Goal: Information Seeking & Learning: Find specific fact

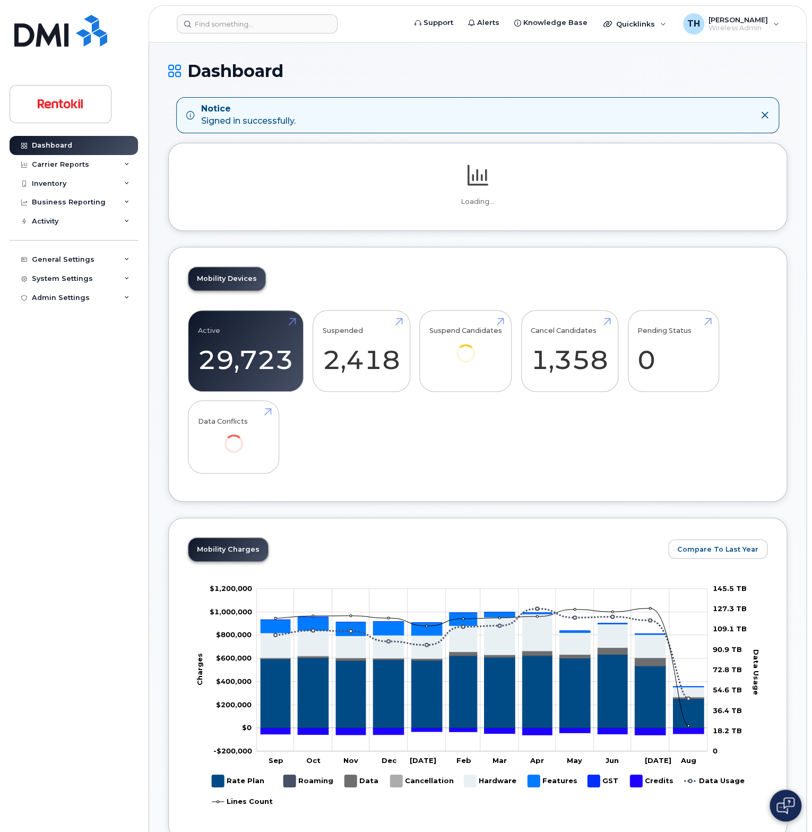
click at [270, 37] on header "Support Alerts Knowledge Base Quicklinks Suspend / Cancel Device Change SIM Car…" at bounding box center [478, 23] width 658 height 37
click at [268, 29] on input at bounding box center [257, 23] width 161 height 19
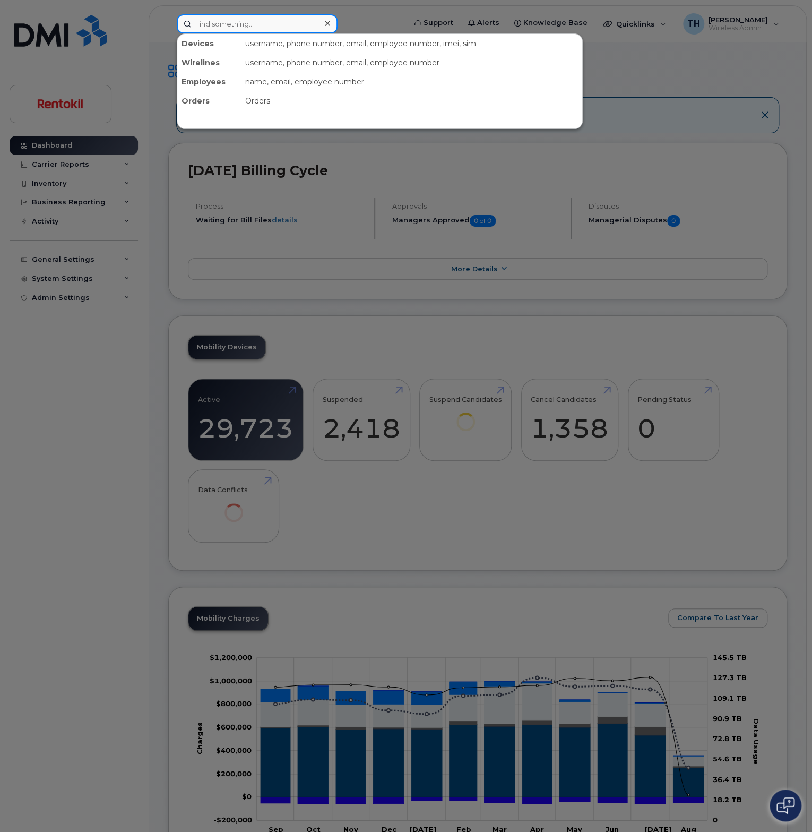
paste input "5732295588"
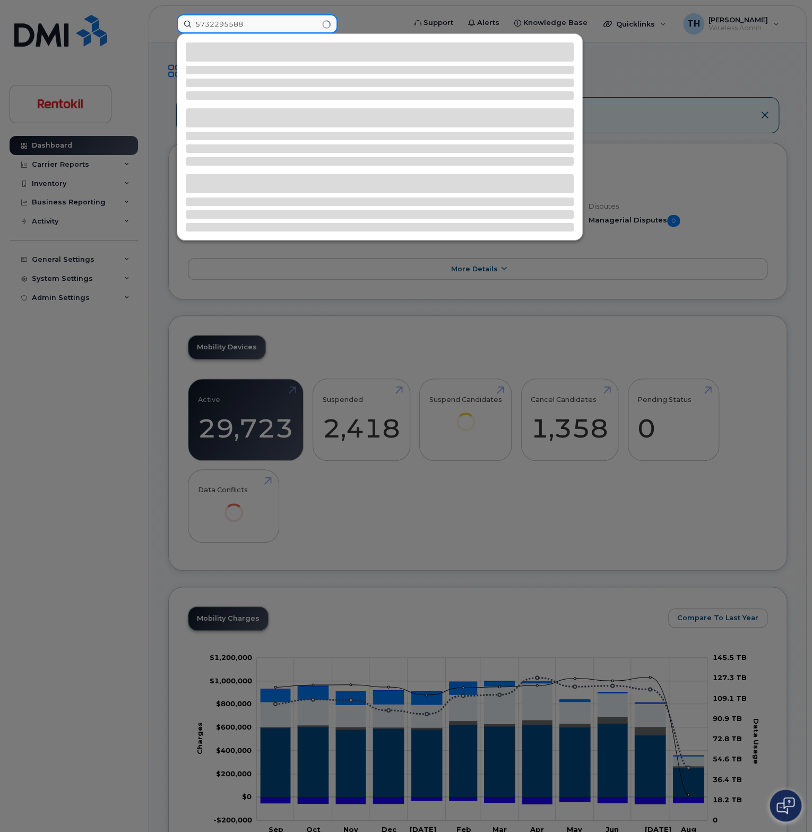
click at [276, 28] on input "5732295588" at bounding box center [257, 23] width 161 height 19
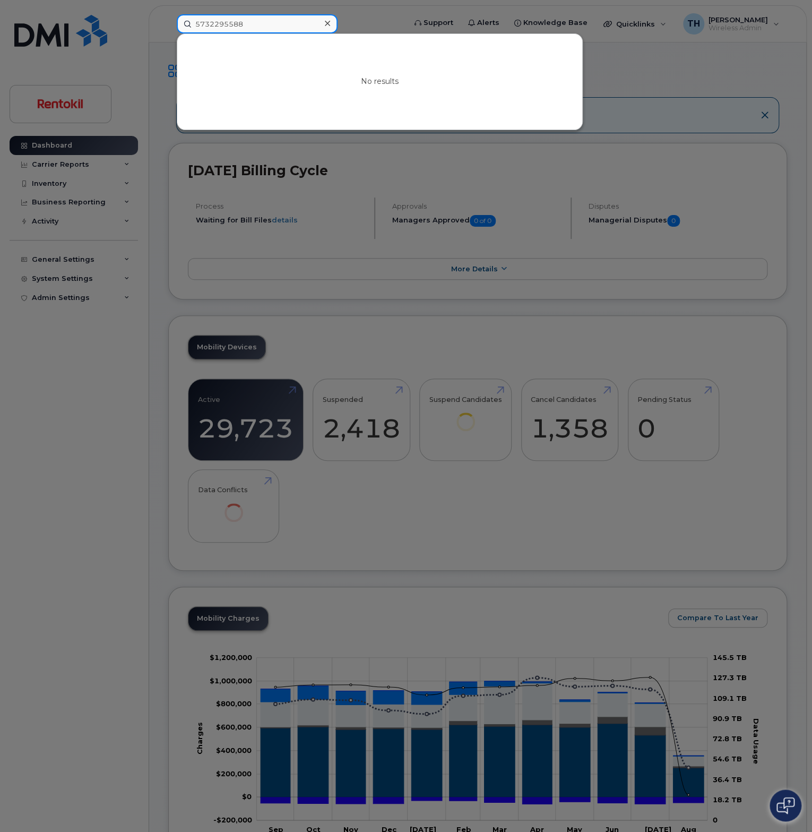
click at [276, 28] on input "5732295588" at bounding box center [257, 23] width 161 height 19
click at [231, 27] on input "5732295588" at bounding box center [257, 23] width 161 height 19
paste input "3176814839"
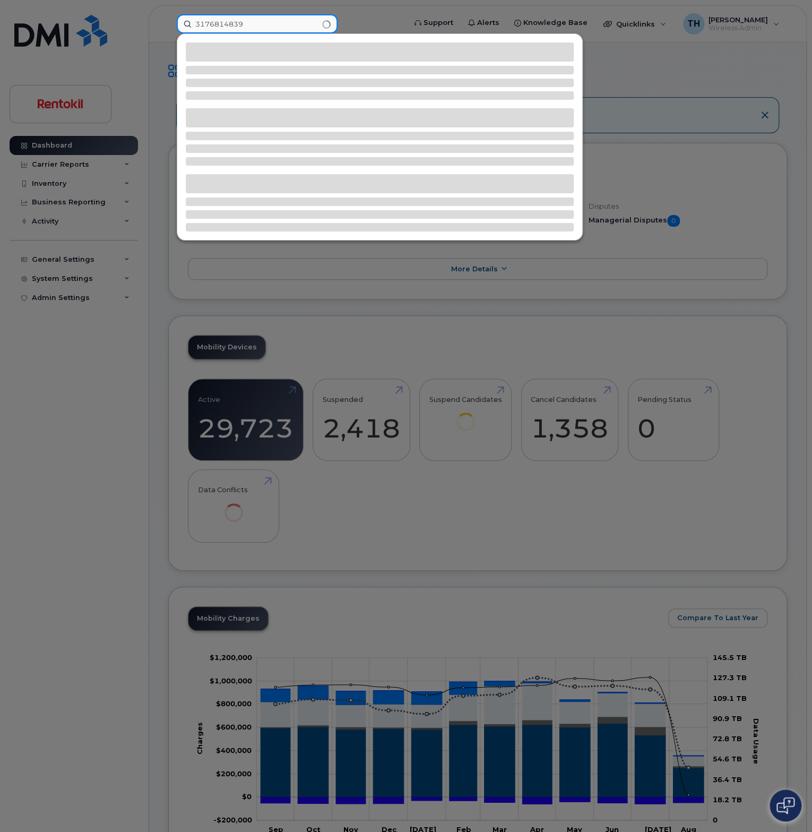
click at [272, 23] on input "3176814839" at bounding box center [257, 23] width 161 height 19
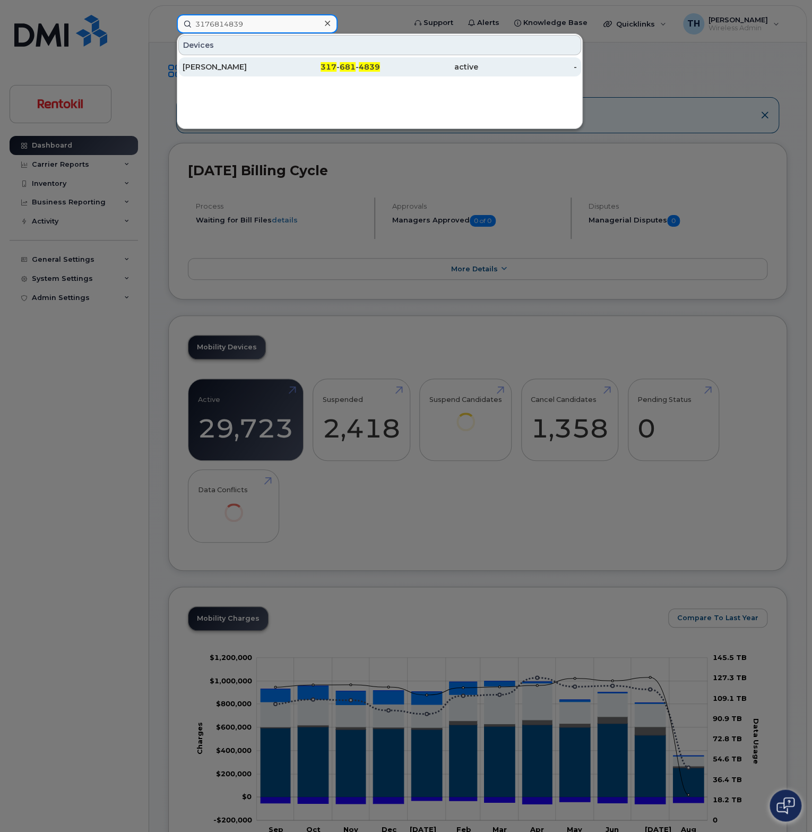
type input "3176814839"
click at [272, 67] on div "ANTHONY STIFFLER" at bounding box center [232, 67] width 99 height 11
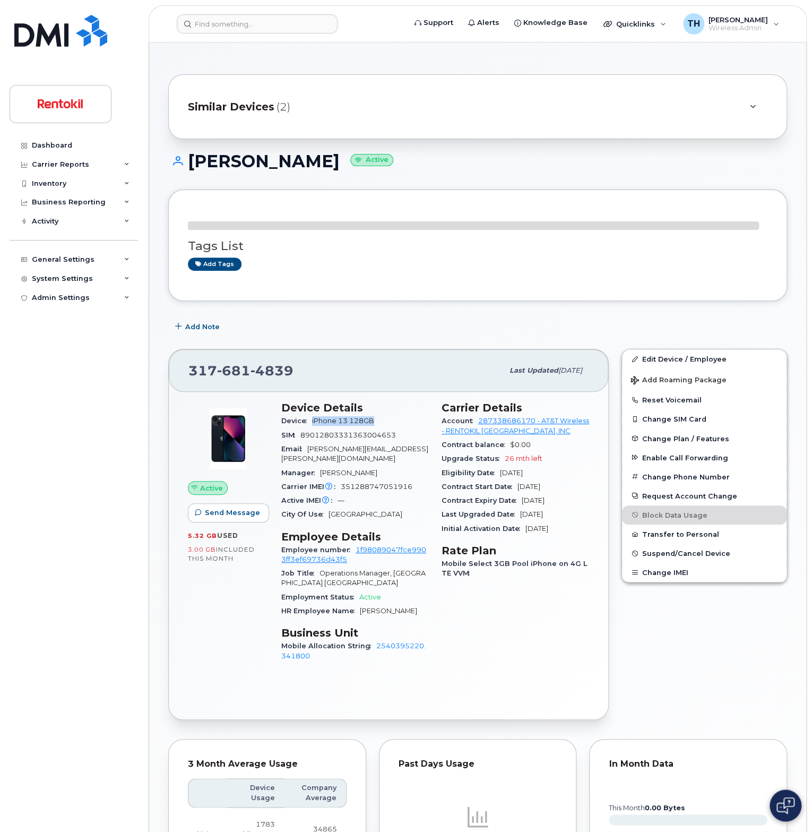
drag, startPoint x: 380, startPoint y: 418, endPoint x: 312, endPoint y: 420, distance: 67.5
click at [312, 420] on div "Device iPhone 13 128GB" at bounding box center [355, 421] width 148 height 14
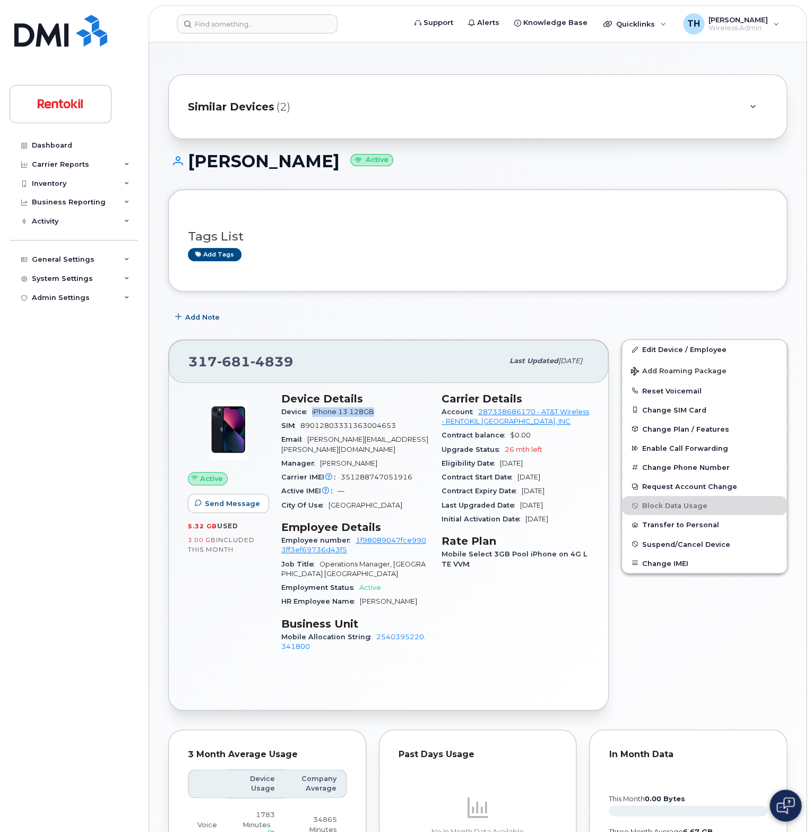
copy span "iPhone 13 128GB"
drag, startPoint x: 571, startPoint y: 421, endPoint x: 480, endPoint y: 411, distance: 91.9
click at [480, 411] on div "Account 287338686170 - AT&T Wireless - RENTOKIL NORTH AMERICA, INC" at bounding box center [516, 417] width 148 height 24
copy link "287338686170 - AT&T Wireless - RENTOKIL [GEOGRAPHIC_DATA], INC"
click at [578, 427] on div "Account 287338686170 - AT&T Wireless - RENTOKIL NORTH AMERICA, INC" at bounding box center [516, 417] width 148 height 24
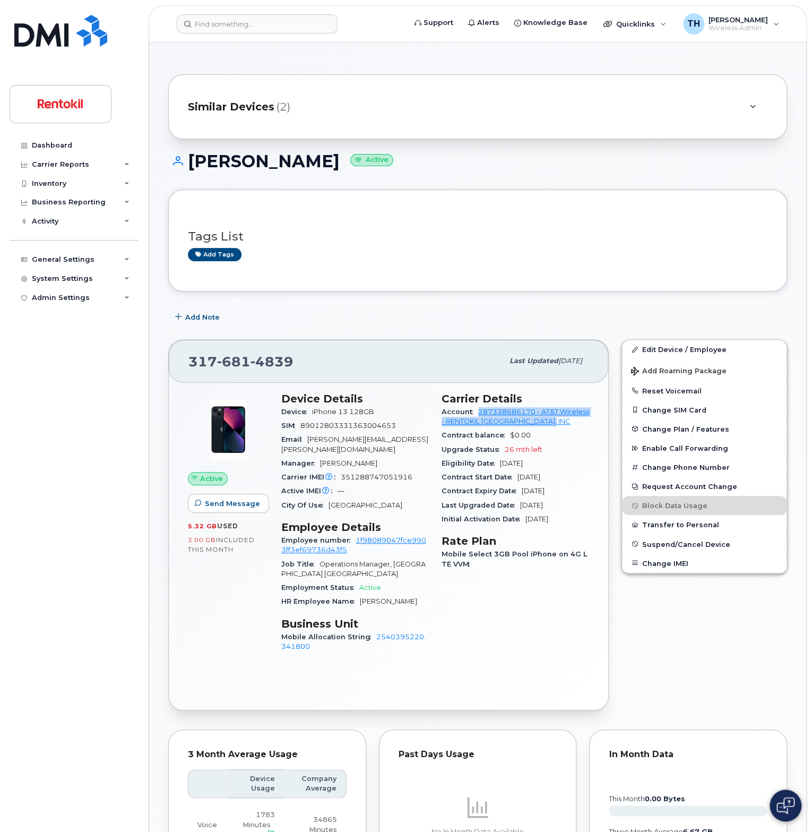
drag, startPoint x: 567, startPoint y: 420, endPoint x: 479, endPoint y: 410, distance: 88.8
click at [480, 410] on div "Account 287338686170 - AT&T Wireless - RENTOKIL NORTH AMERICA, INC" at bounding box center [516, 417] width 148 height 24
copy link "287338686170 - AT&T Wireless - RENTOKIL [GEOGRAPHIC_DATA], INC"
click at [295, 28] on input at bounding box center [257, 23] width 161 height 19
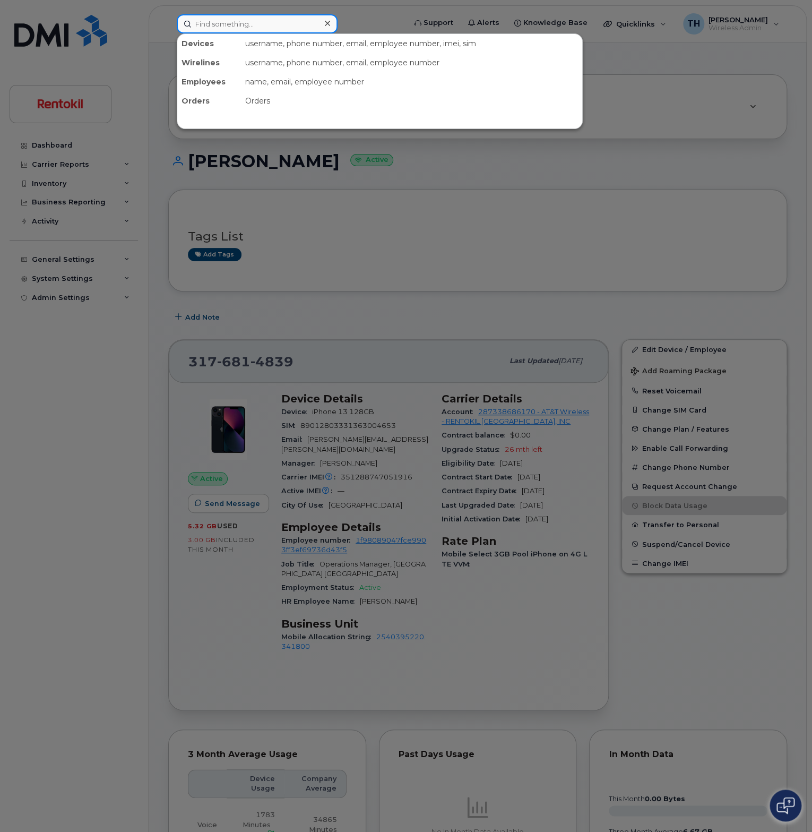
paste input "331-280-6655"
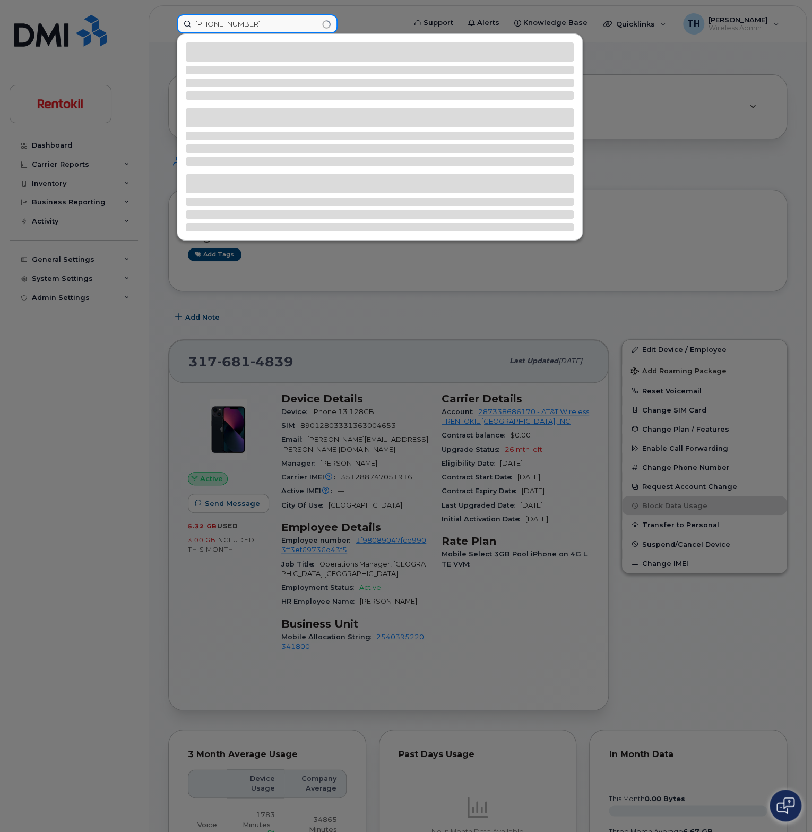
click at [294, 28] on input "331-280-6655" at bounding box center [257, 23] width 161 height 19
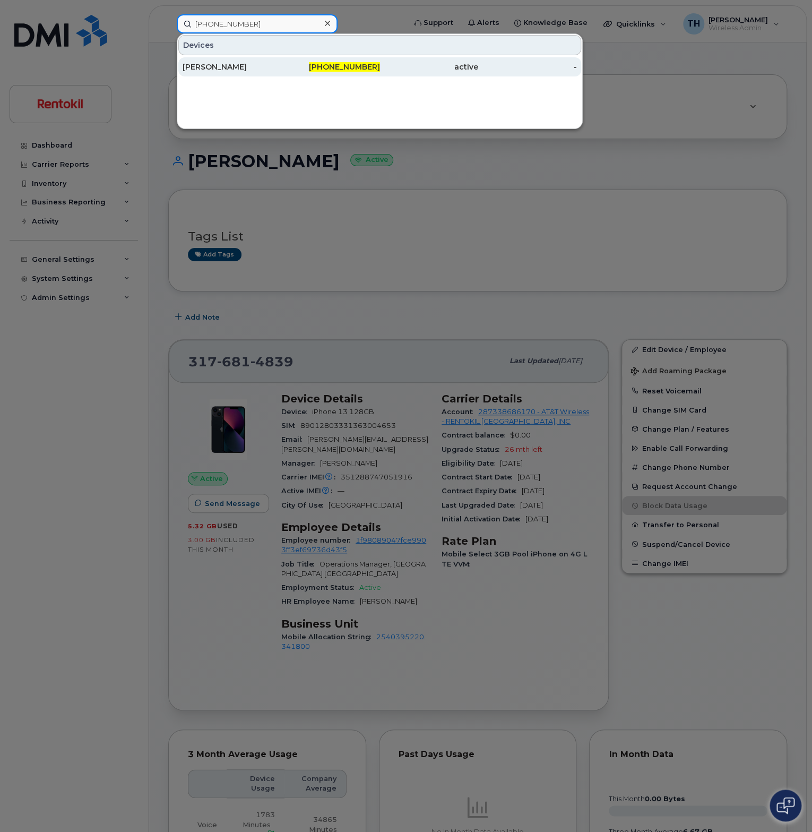
type input "331-280-6655"
click at [280, 66] on div "TERRY PICKERING" at bounding box center [232, 67] width 99 height 11
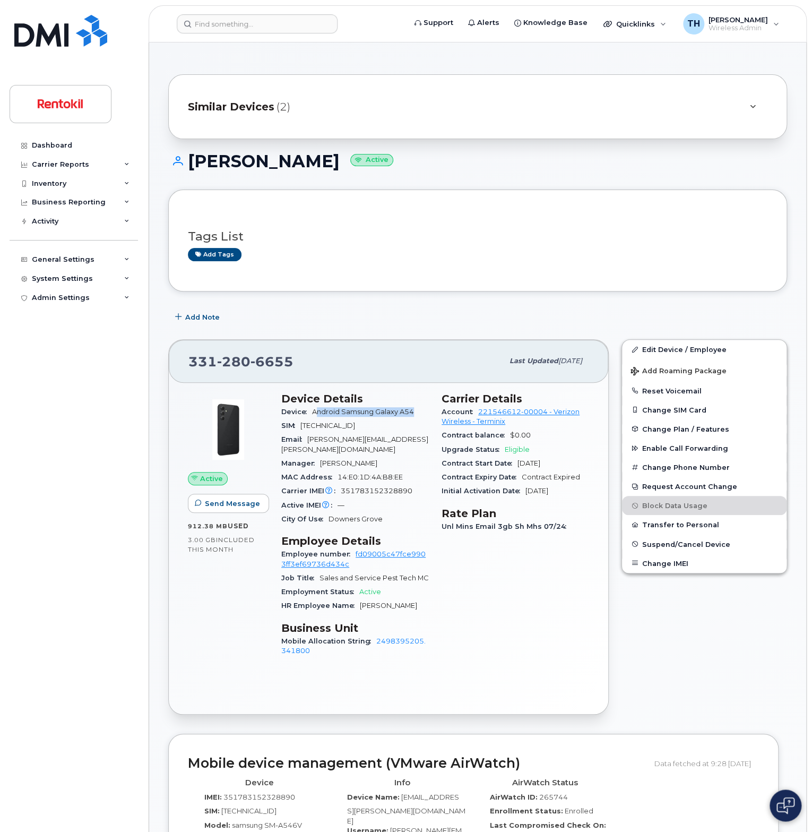
drag, startPoint x: 417, startPoint y: 410, endPoint x: 322, endPoint y: 410, distance: 95.0
click at [317, 408] on span "Android Samsung Galaxy A54" at bounding box center [365, 412] width 106 height 8
drag, startPoint x: 323, startPoint y: 410, endPoint x: 316, endPoint y: 410, distance: 6.9
click at [317, 410] on span "Android Samsung Galaxy A54" at bounding box center [363, 412] width 102 height 8
drag, startPoint x: 314, startPoint y: 410, endPoint x: 419, endPoint y: 410, distance: 105.1
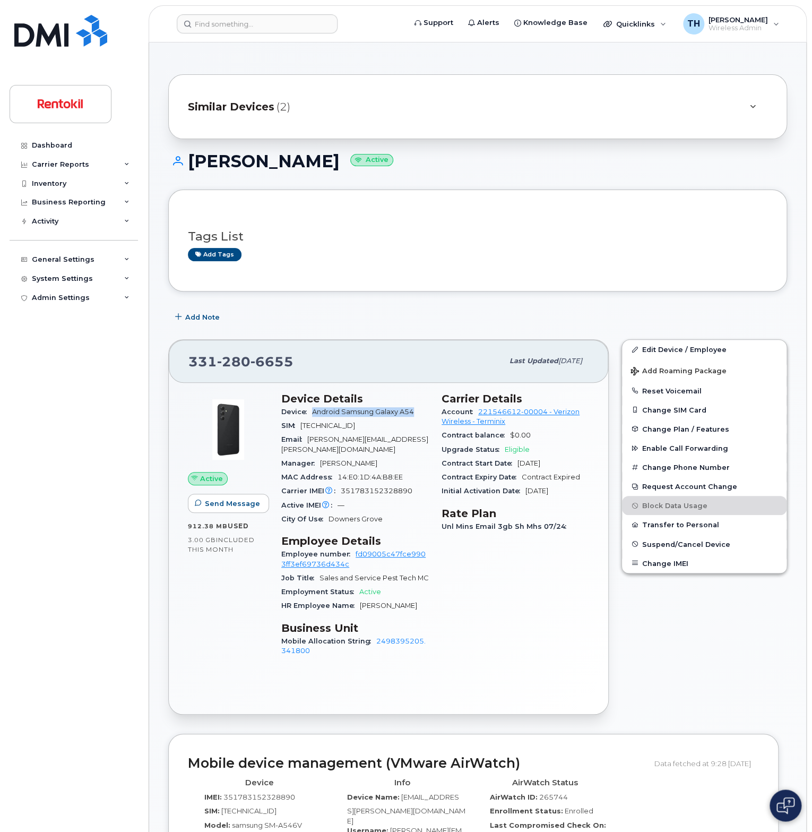
click at [419, 410] on div "Device Android Samsung Galaxy A54" at bounding box center [355, 412] width 148 height 14
copy span "Android Samsung Galaxy A54"
drag, startPoint x: 515, startPoint y: 424, endPoint x: 480, endPoint y: 410, distance: 37.7
click at [480, 410] on div "Account 221546612-00004 - Verizon Wireless - Terminix" at bounding box center [516, 417] width 148 height 24
copy link "221546612-00004 - Verizon Wireless - Terminix"
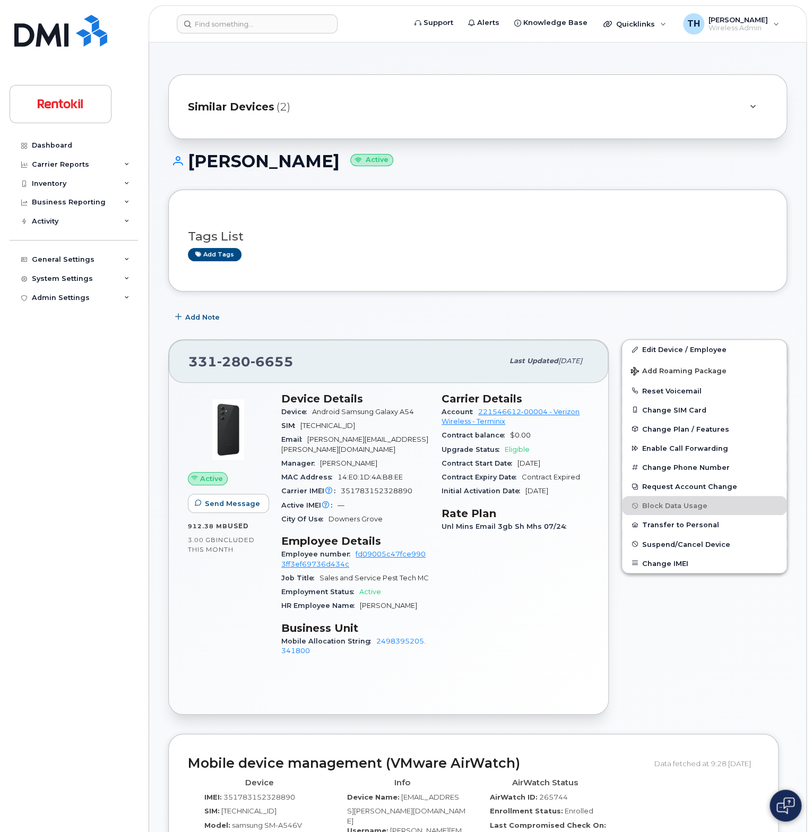
click at [283, 36] on header "Support Alerts Knowledge Base Quicklinks Suspend / Cancel Device Change SIM Car…" at bounding box center [478, 23] width 658 height 37
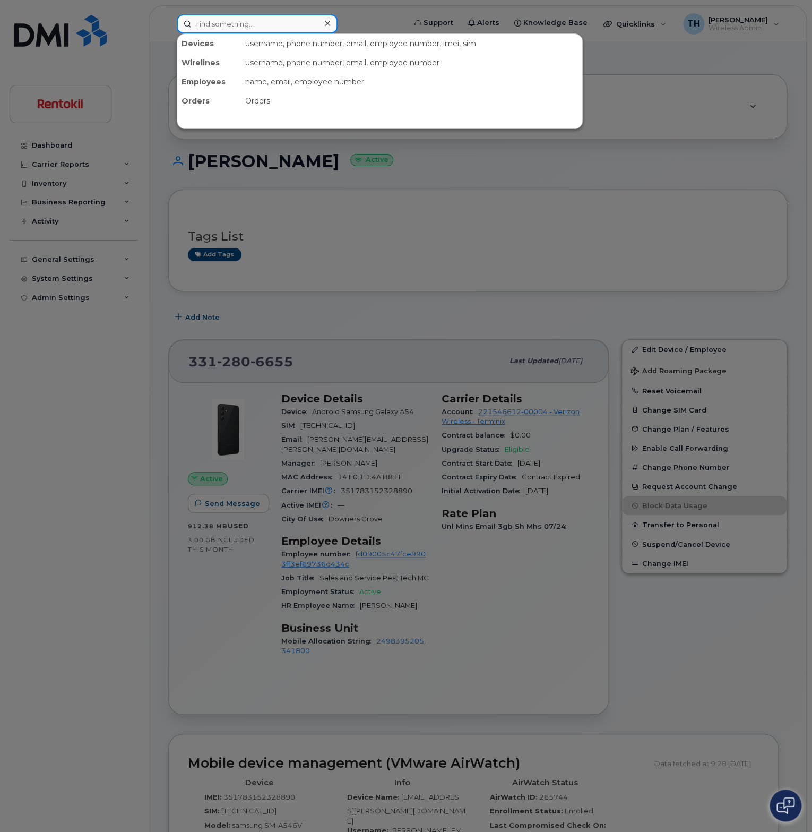
click at [283, 31] on input at bounding box center [257, 23] width 161 height 19
paste input "219-248-8880"
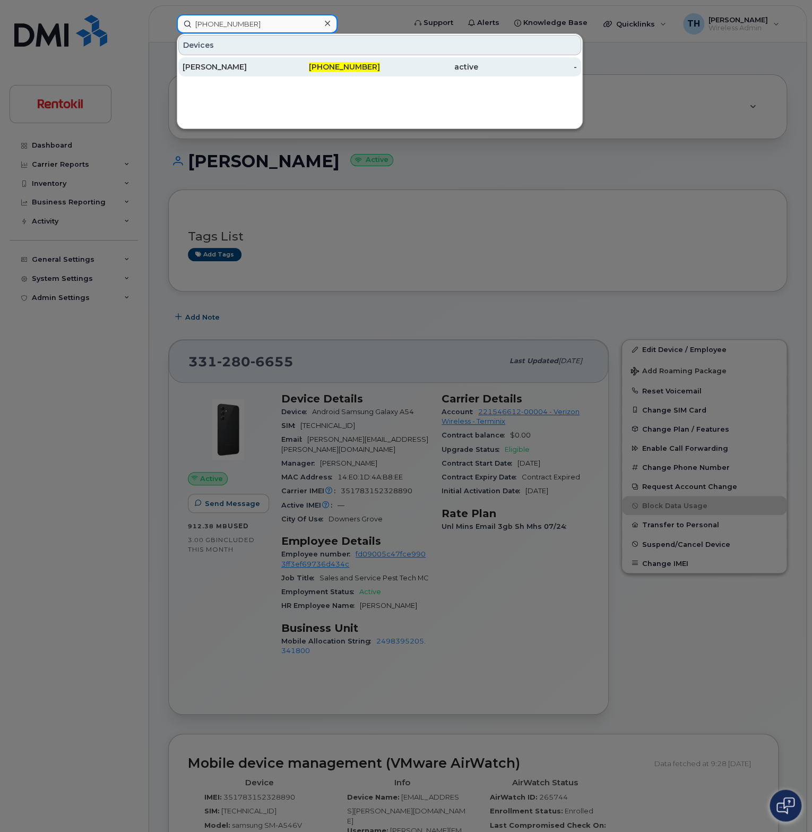
type input "219-248-8880"
click at [285, 66] on div "219-248-8880" at bounding box center [330, 67] width 99 height 11
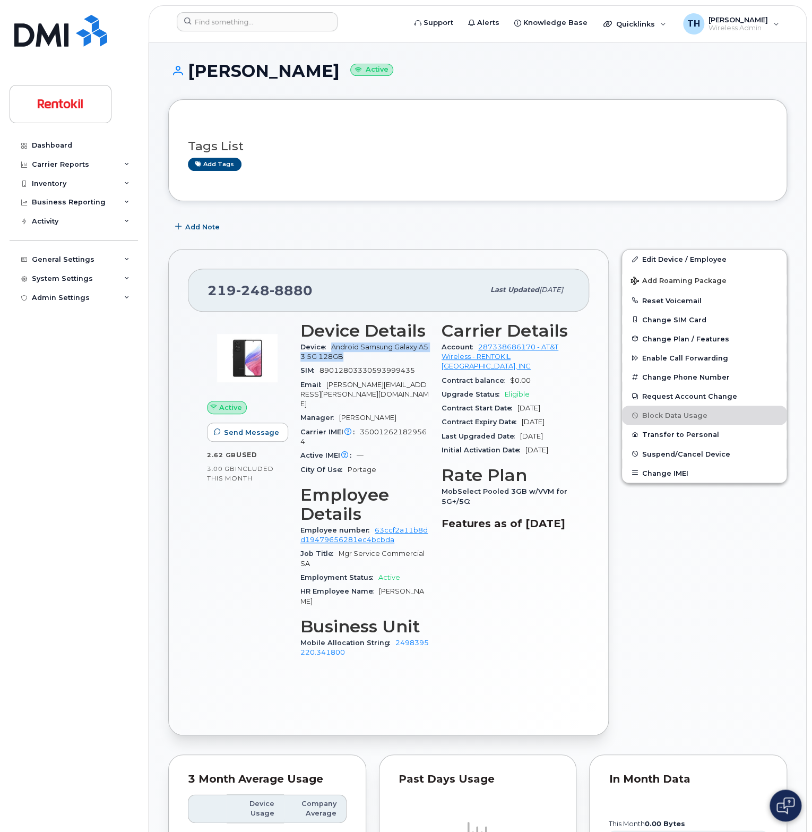
drag, startPoint x: 353, startPoint y: 358, endPoint x: 814, endPoint y: 521, distance: 488.7
click at [333, 350] on div "Device Android Samsung Galaxy A53 5G 128GB" at bounding box center [364, 352] width 128 height 24
copy span "Android Samsung Galaxy A53 5G 128GB"
drag, startPoint x: 489, startPoint y: 363, endPoint x: 479, endPoint y: 348, distance: 17.2
click at [479, 348] on div "Account 287338686170 - AT&T Wireless - RENTOKIL NORTH AMERICA, INC" at bounding box center [506, 356] width 128 height 33
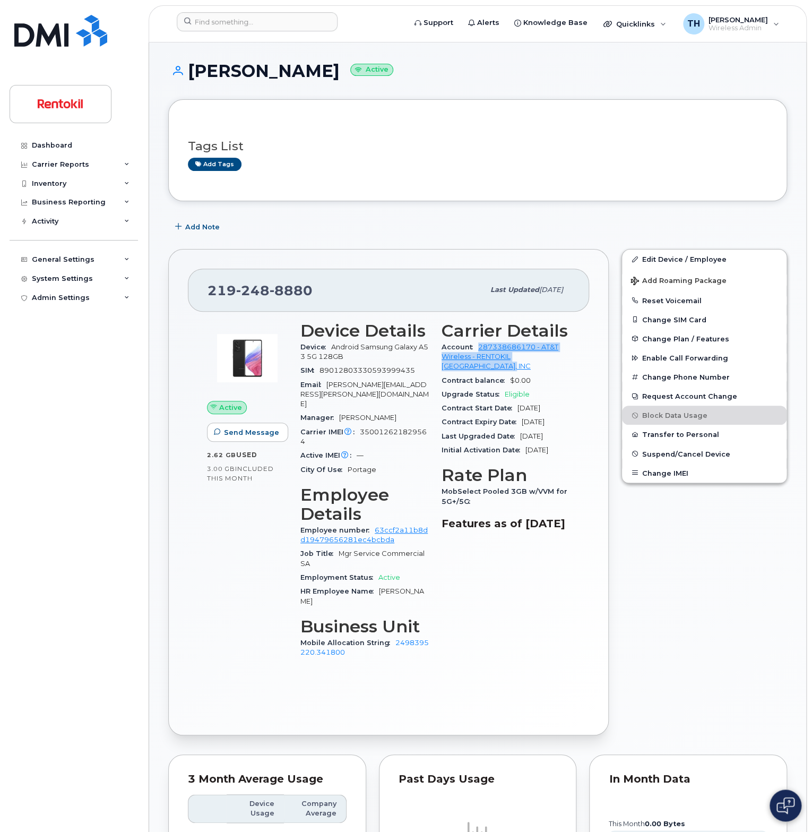
copy link "287338686170 - AT&T Wireless - RENTOKIL NORTH AMERICA, INC"
click at [284, 30] on input at bounding box center [257, 21] width 161 height 19
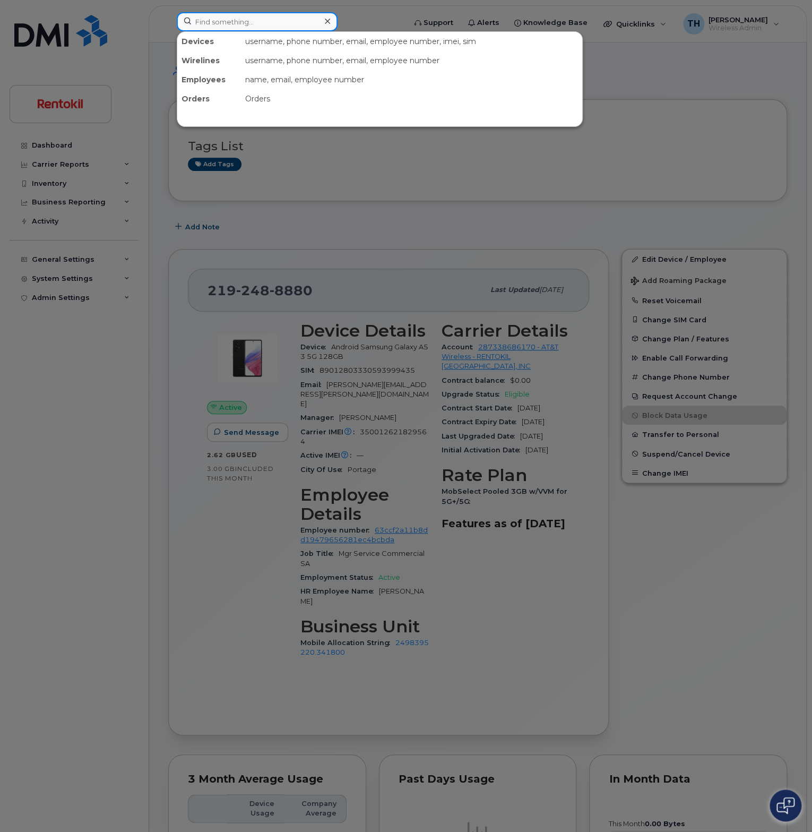
paste input "479-461-4776"
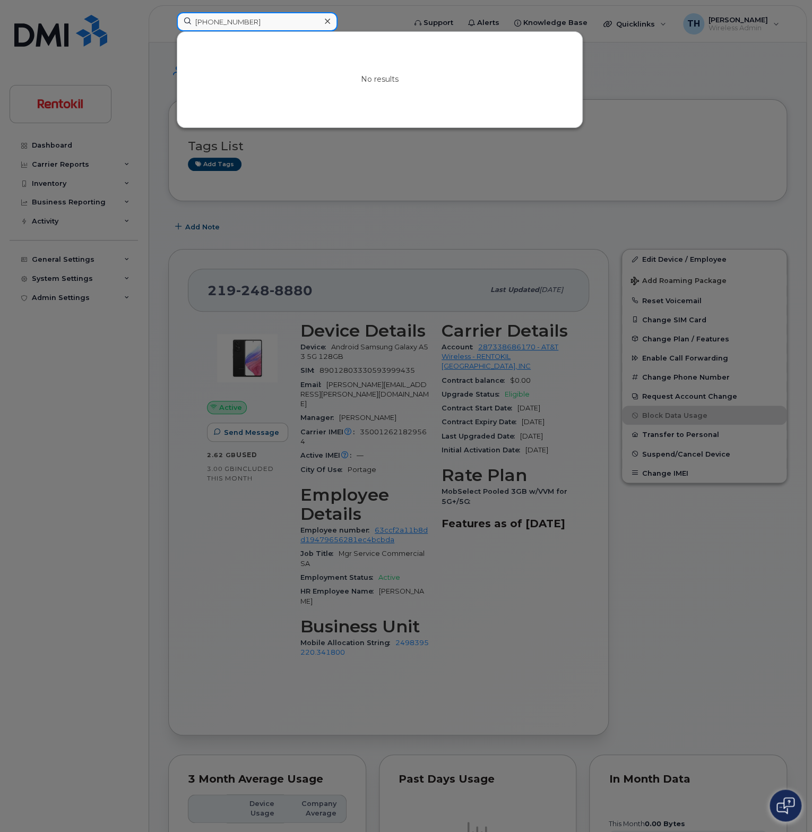
click at [280, 23] on input "479-461-4776" at bounding box center [257, 21] width 161 height 19
paste input "371-641-3365"
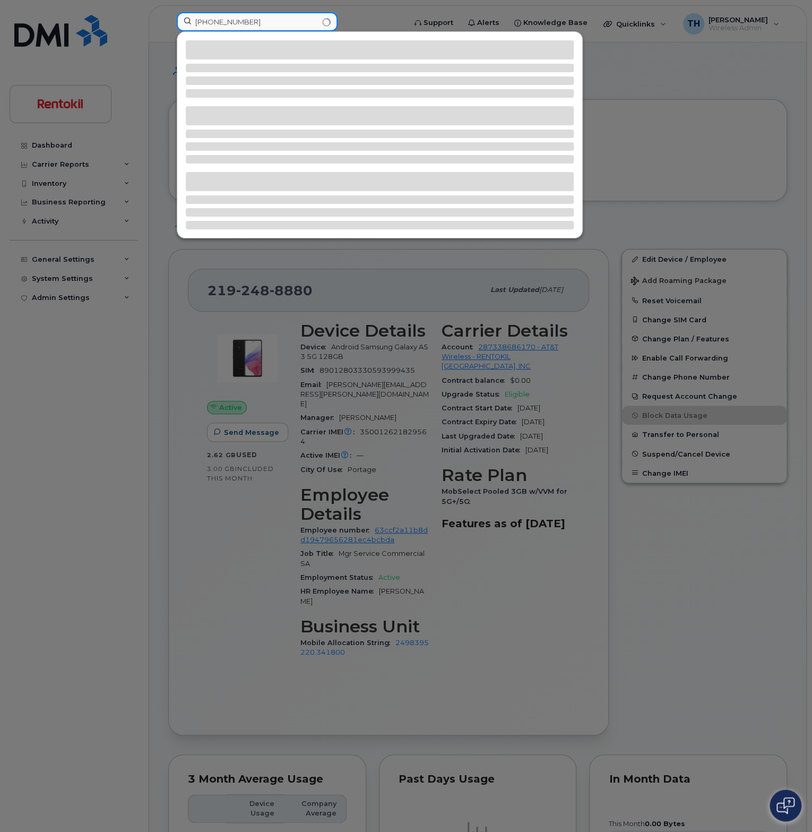
click at [280, 23] on input "371-641-3365" at bounding box center [257, 21] width 161 height 19
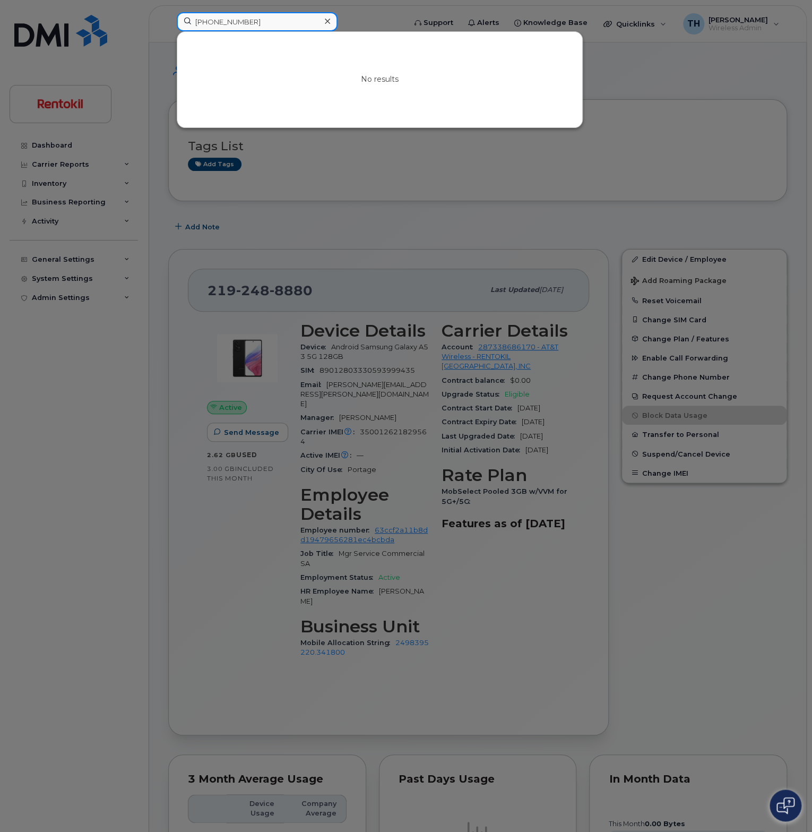
click at [285, 18] on input "371-641-3365" at bounding box center [257, 21] width 161 height 19
paste input "479-461-4776"
click at [285, 22] on input "371-641-479-461-4776" at bounding box center [257, 21] width 161 height 19
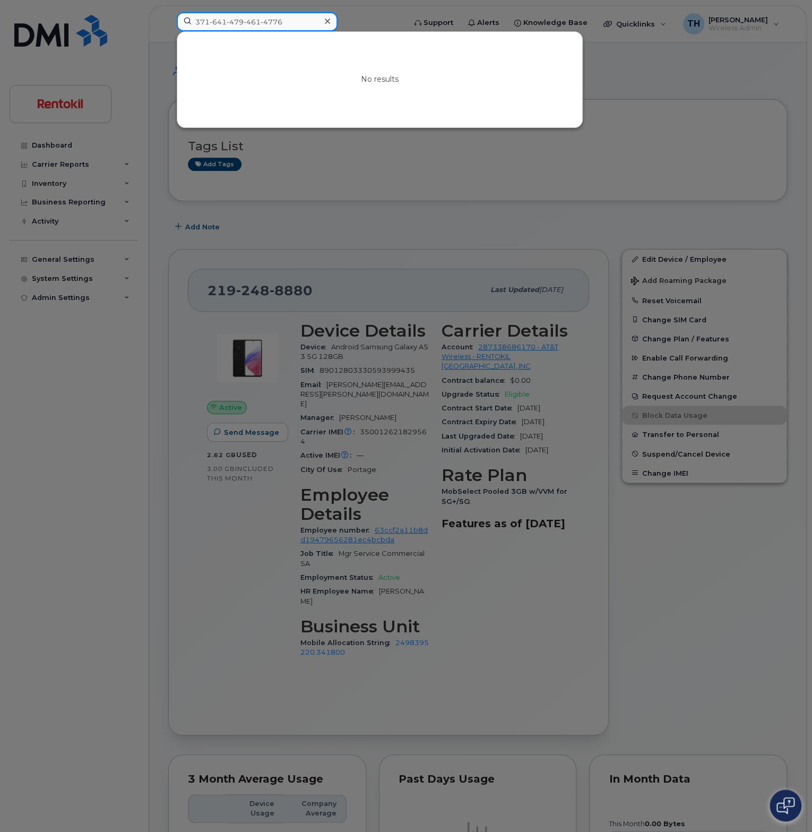
click at [285, 22] on input "371-641-479-461-4776" at bounding box center [257, 21] width 161 height 19
paste input
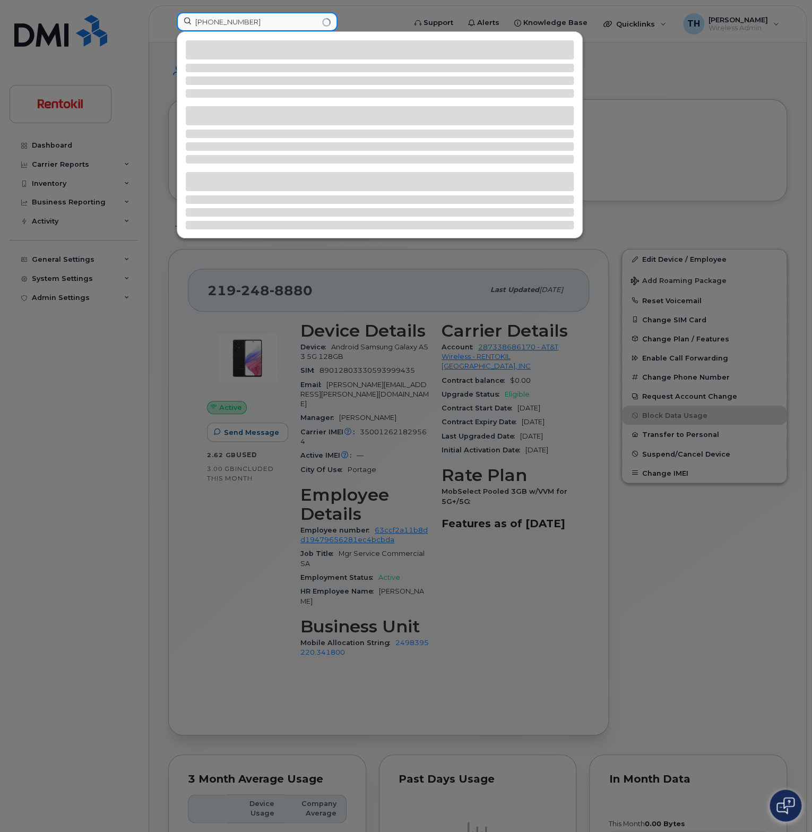
click at [288, 22] on input "479-461-4776" at bounding box center [257, 21] width 161 height 19
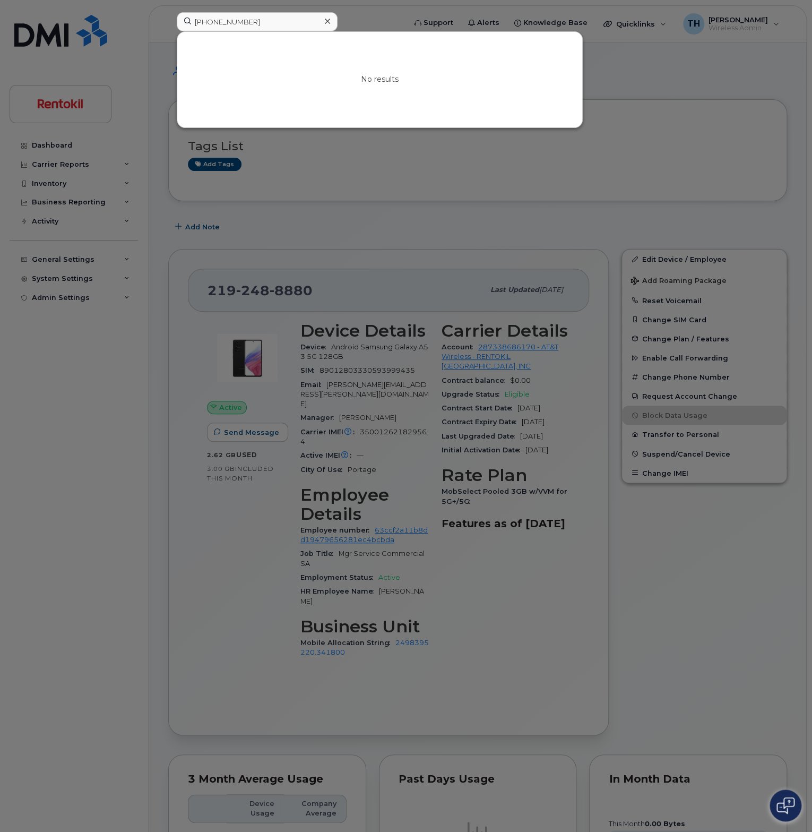
click at [507, 193] on div at bounding box center [406, 416] width 812 height 832
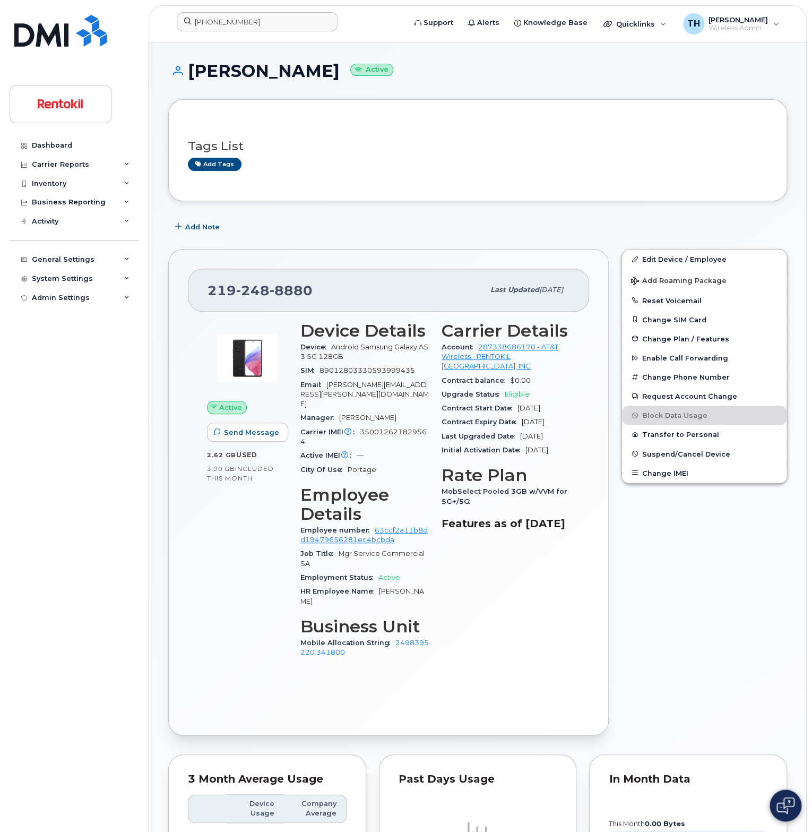
click at [268, 8] on header "479-461-4776 Support Alerts Knowledge Base Quicklinks Suspend / Cancel Device C…" at bounding box center [478, 23] width 658 height 37
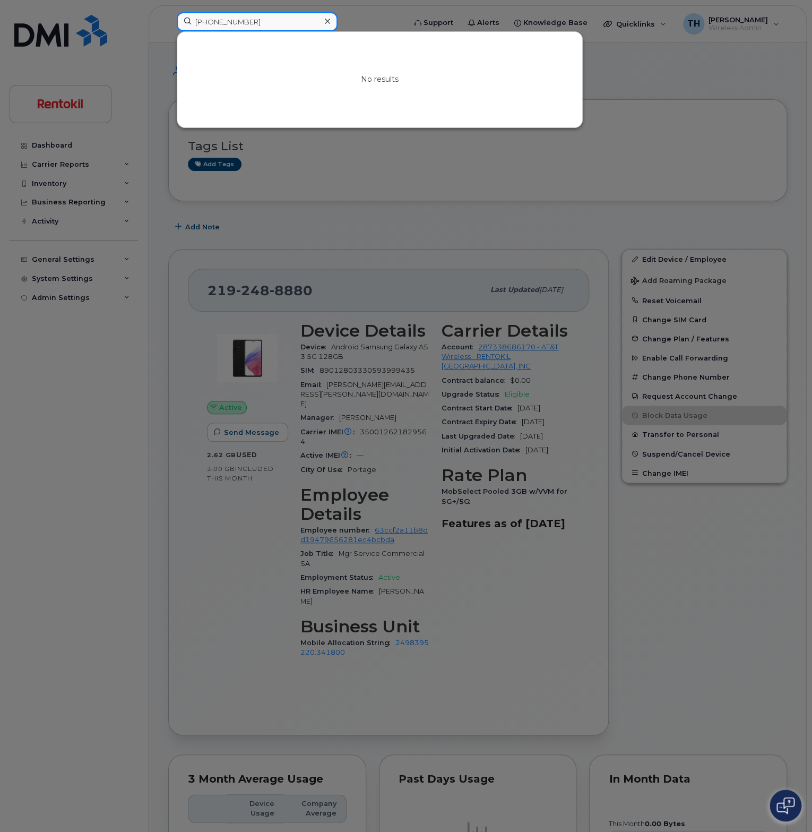
click at [270, 17] on input "479-461-4776" at bounding box center [257, 21] width 161 height 19
paste input "[PERSON_NAME]"
click at [273, 27] on input "479-461-Amanda Stefek" at bounding box center [257, 21] width 161 height 19
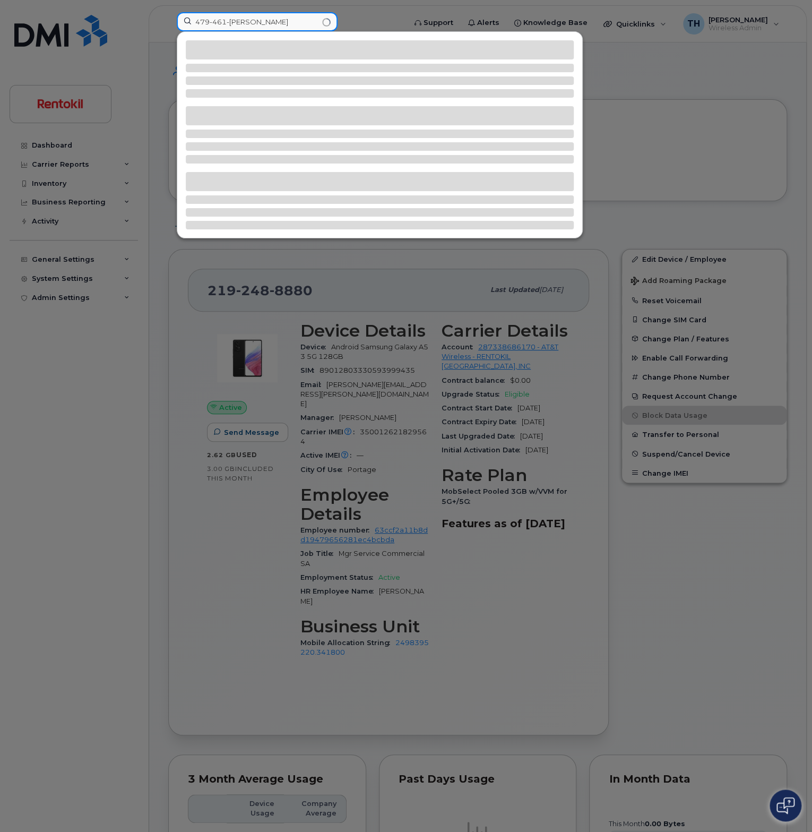
click at [273, 27] on input "479-461-Amanda Stefek" at bounding box center [257, 21] width 161 height 19
paste input
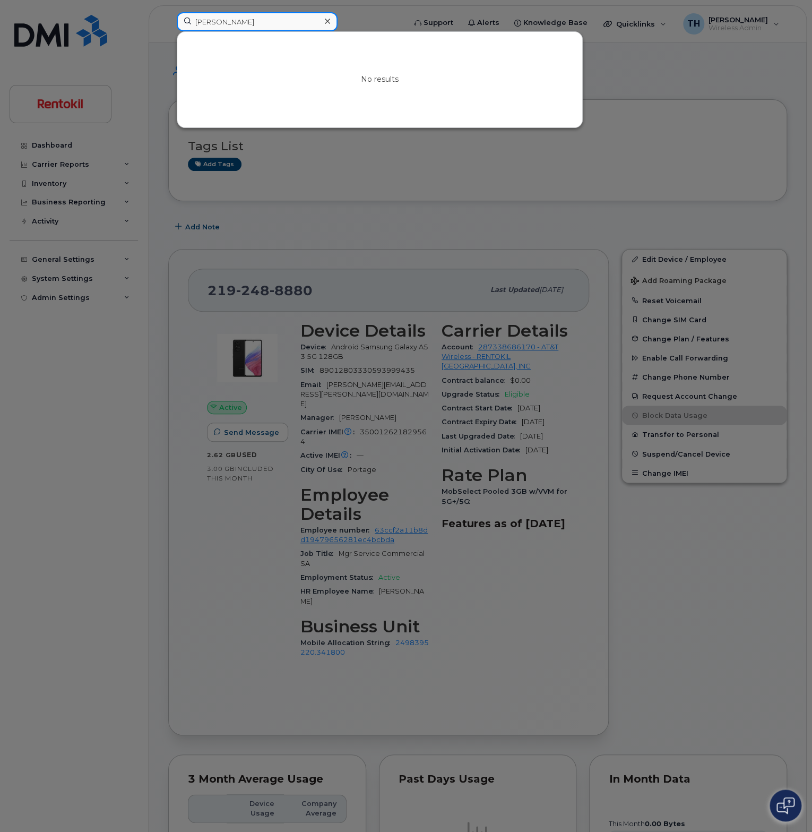
click at [288, 27] on input "[PERSON_NAME]" at bounding box center [257, 21] width 161 height 19
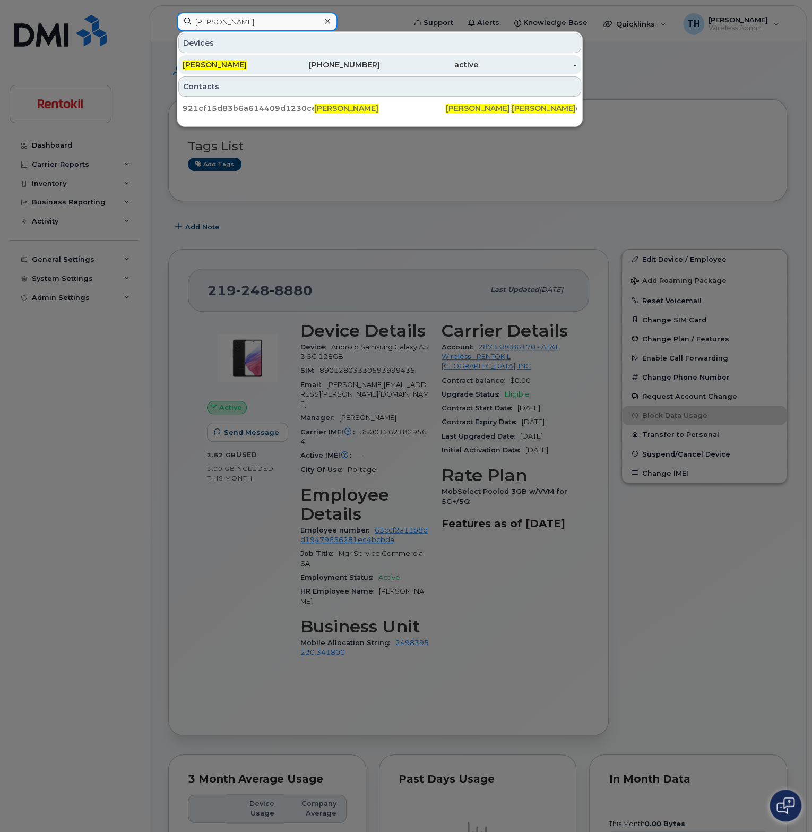
type input "[PERSON_NAME]"
click at [289, 67] on div "331-814-1628" at bounding box center [330, 64] width 99 height 11
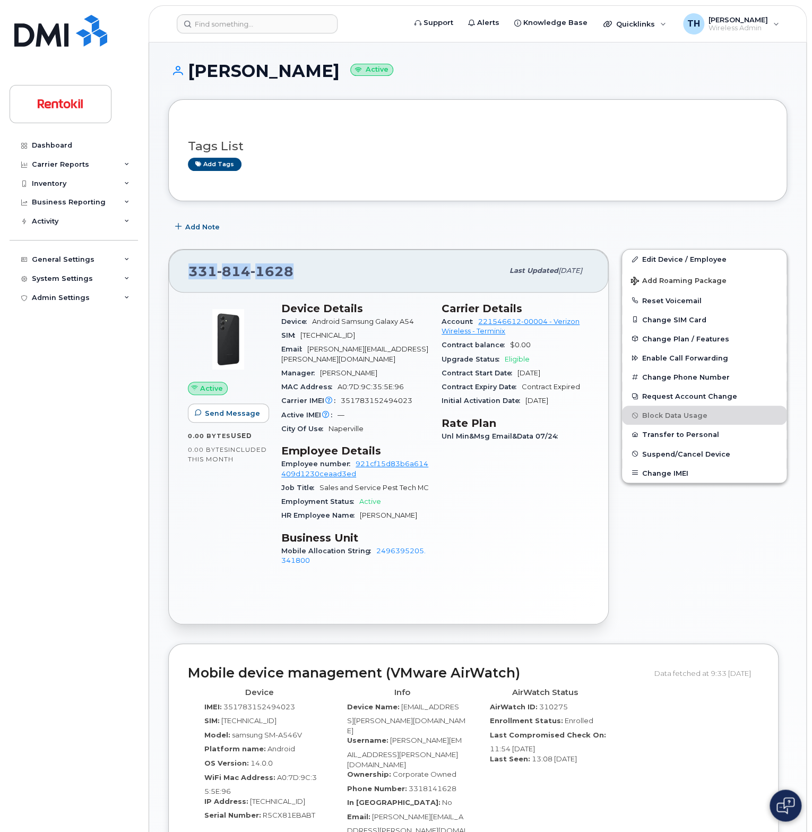
drag, startPoint x: 309, startPoint y: 278, endPoint x: 192, endPoint y: 273, distance: 117.4
click at [192, 273] on div "[PHONE_NUMBER]" at bounding box center [345, 271] width 315 height 22
copy span "[PHONE_NUMBER]"
drag, startPoint x: 419, startPoint y: 320, endPoint x: 312, endPoint y: 320, distance: 107.2
click at [312, 320] on div "Device Android Samsung Galaxy A54" at bounding box center [355, 322] width 148 height 14
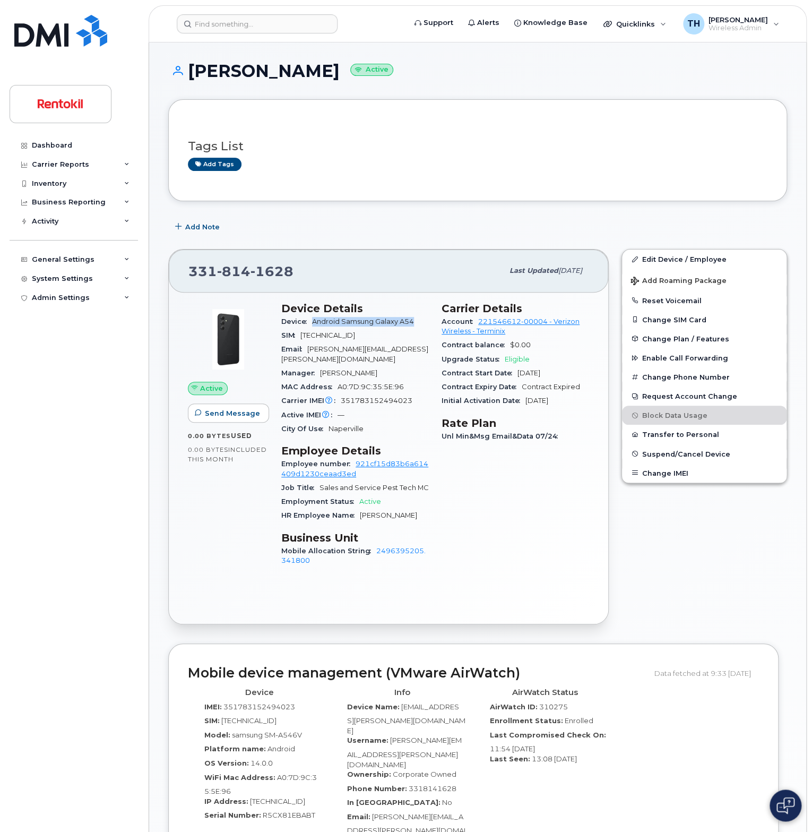
copy span "Android Samsung Galaxy A54"
drag, startPoint x: 514, startPoint y: 333, endPoint x: 477, endPoint y: 321, distance: 38.8
click at [477, 321] on div "Account 221546612-00004 - Verizon Wireless - Terminix" at bounding box center [516, 327] width 148 height 24
copy link "221546612-00004 - Verizon Wireless - Terminix"
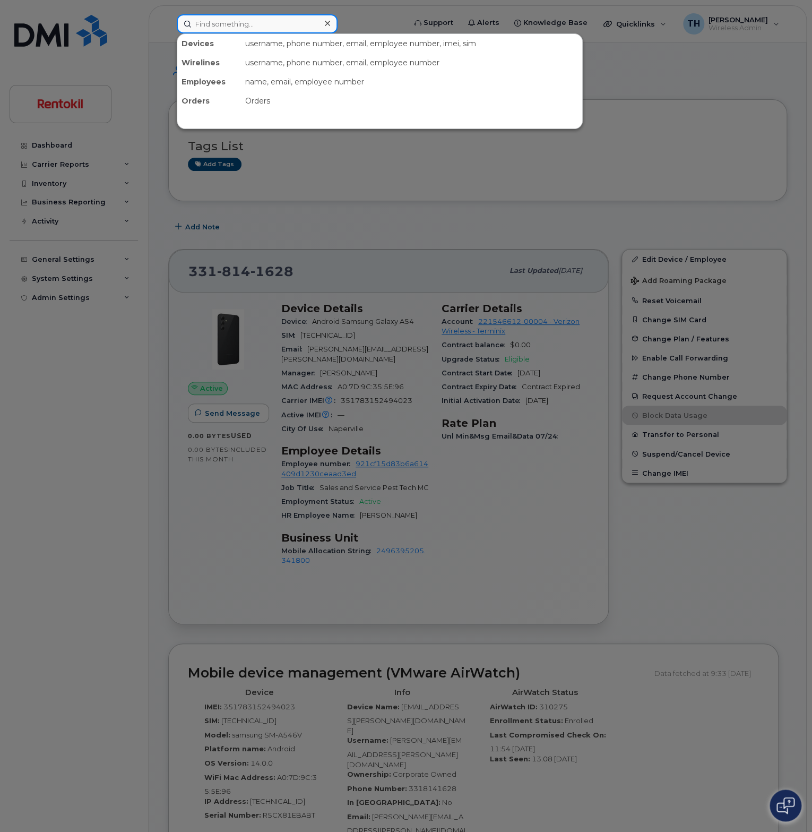
click at [259, 33] on div "Devices username, phone number, email, employee number, imei, sim Wirelines use…" at bounding box center [288, 23] width 222 height 19
paste input "abel.zepeda@rentokil-terminix.com"
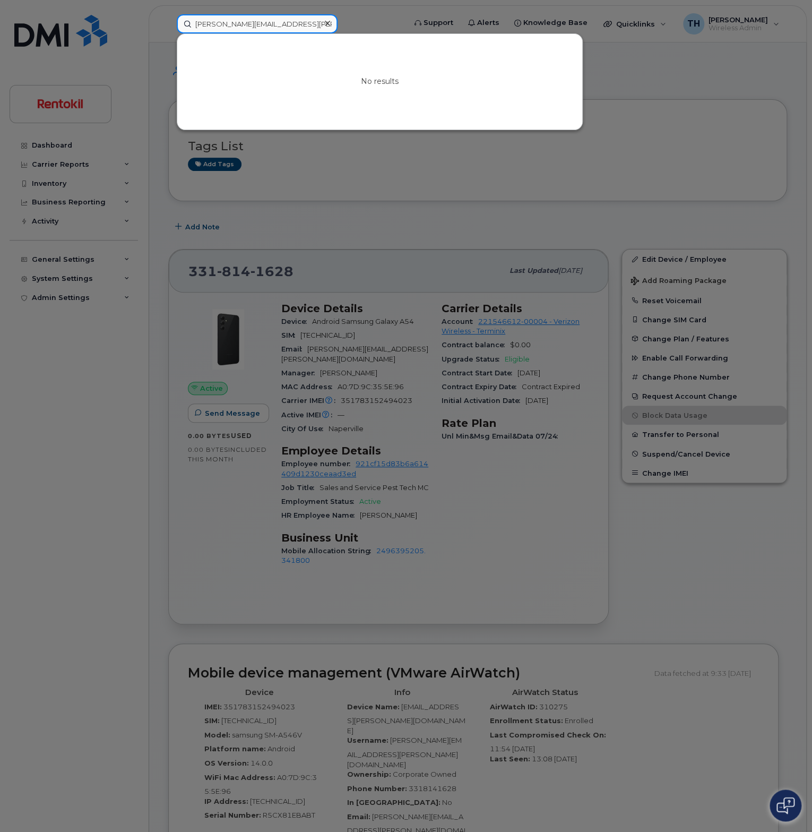
click at [234, 28] on input "abel.zepeda@rentokil-terminix.com" at bounding box center [257, 23] width 161 height 19
paste input "Abel Zepeda"
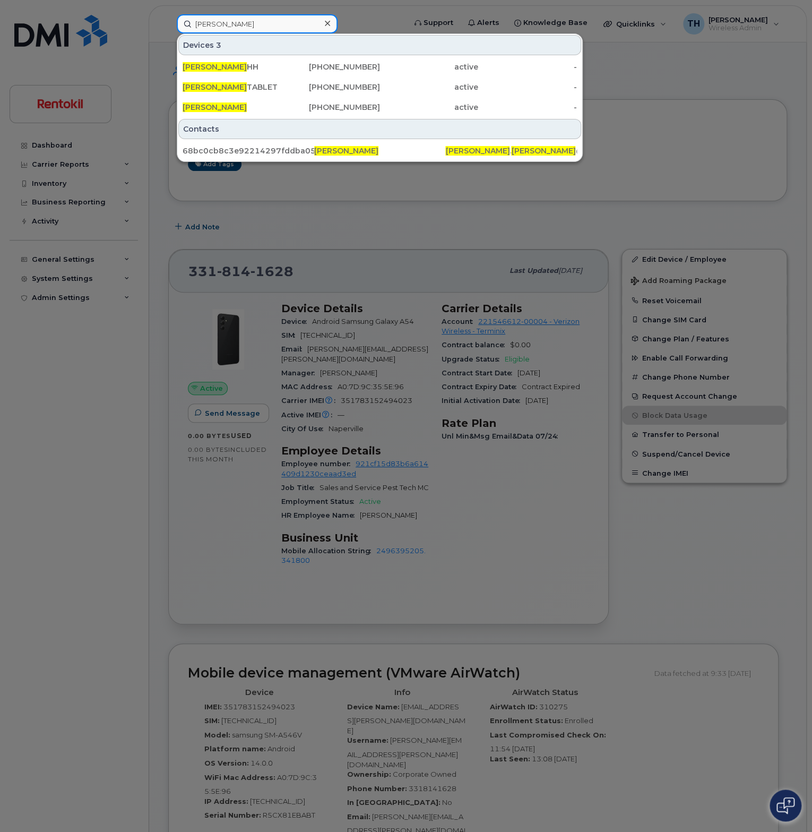
click at [296, 25] on input "Abel Zepeda" at bounding box center [257, 23] width 161 height 19
type input "Abel Zepeda"
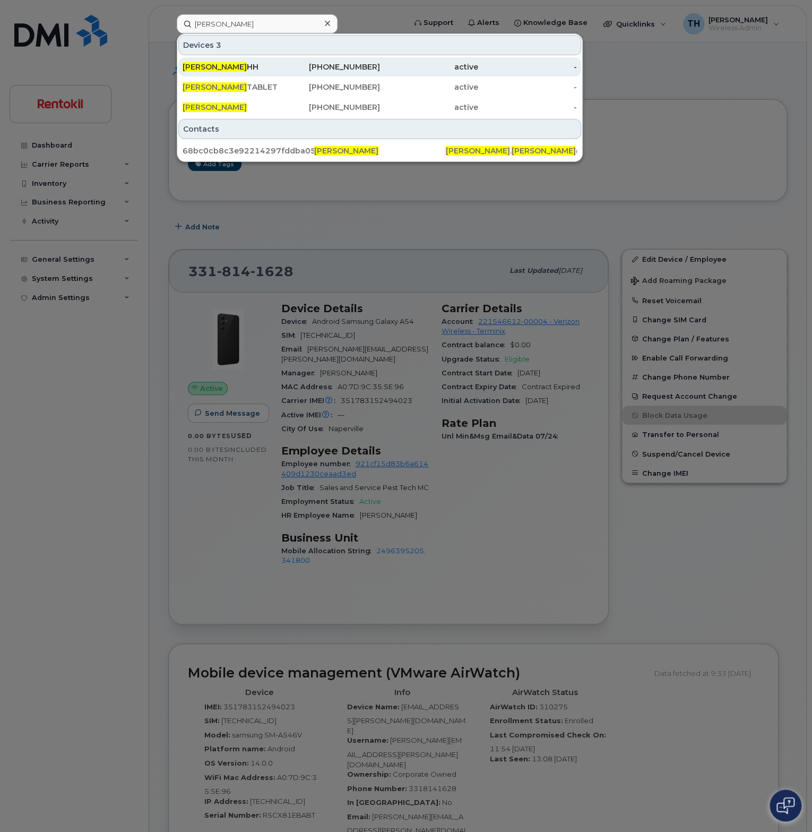
click at [284, 71] on div "331-703-0790" at bounding box center [330, 67] width 99 height 11
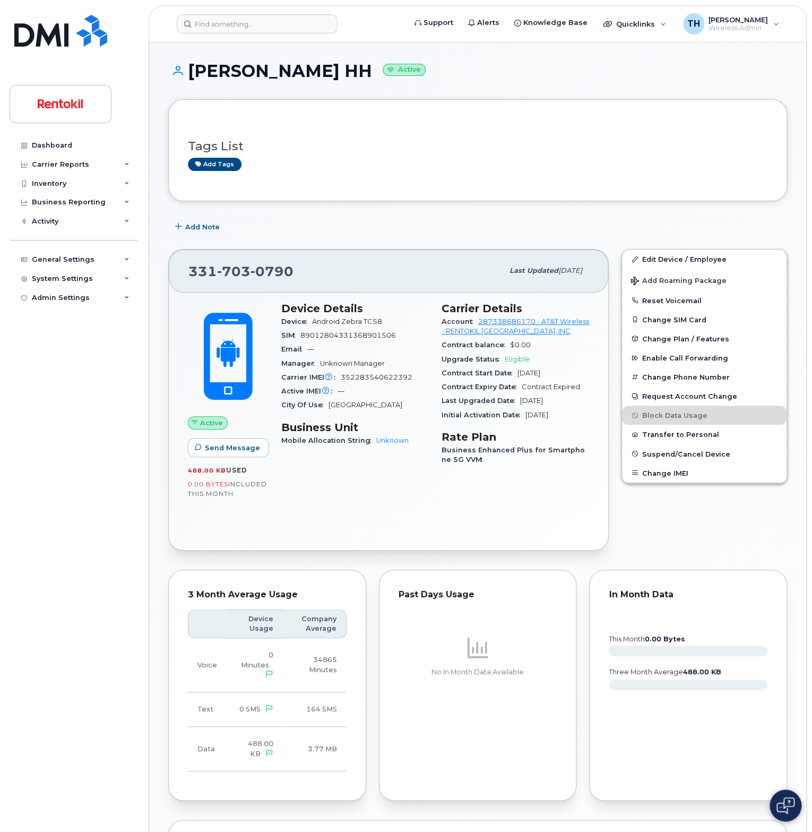
click at [278, 272] on span "0790" at bounding box center [272, 271] width 43 height 16
copy span "[PHONE_NUMBER]"
click at [240, 26] on input at bounding box center [257, 23] width 161 height 19
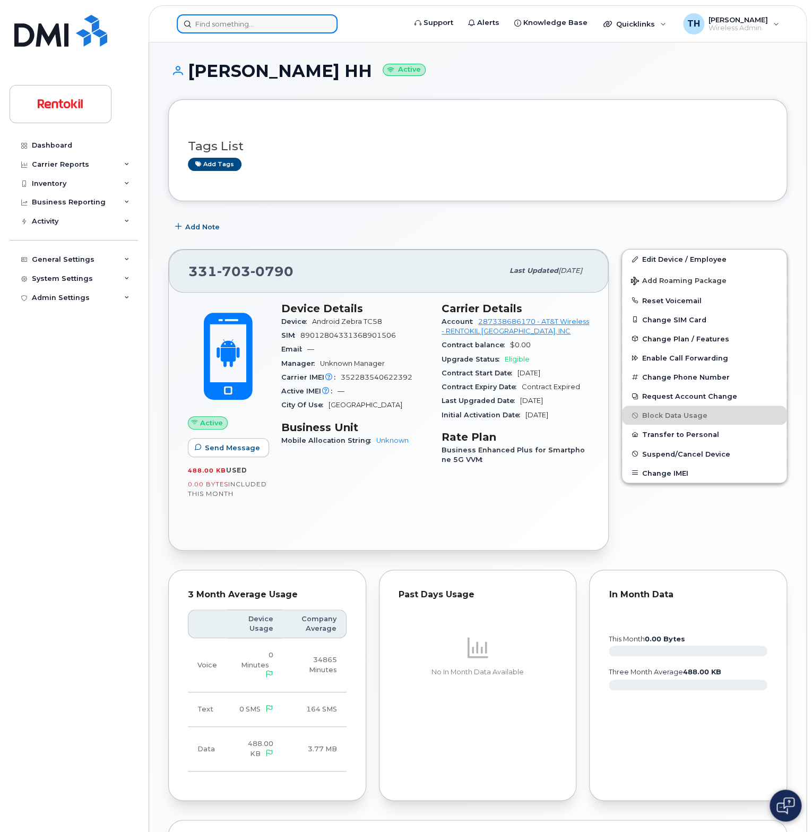
paste input "[PERSON_NAME]"
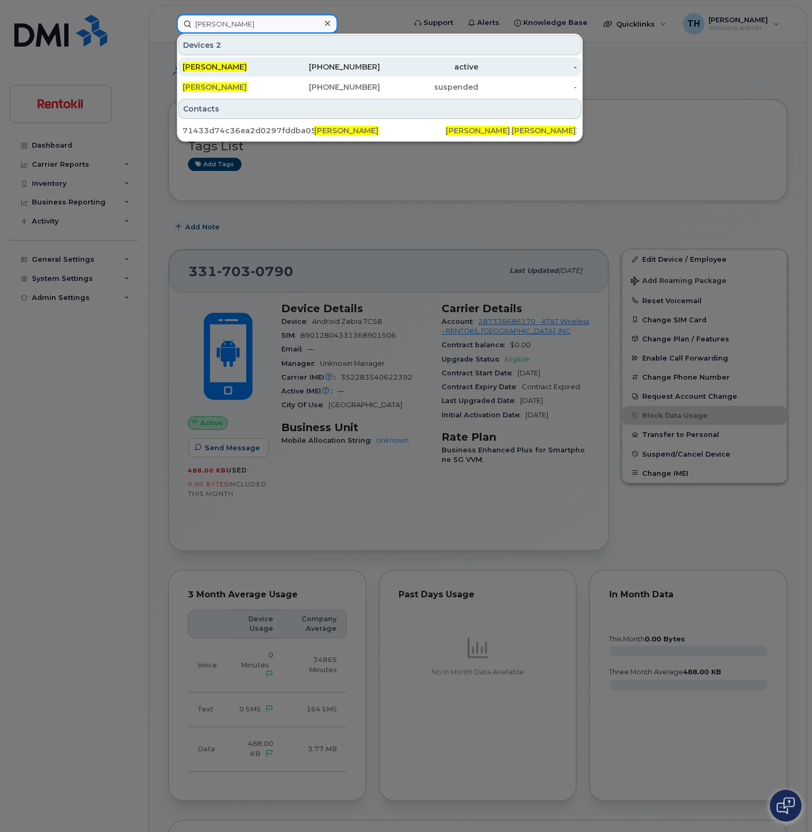
type input "[PERSON_NAME]"
click at [283, 70] on div "[PHONE_NUMBER]" at bounding box center [330, 67] width 99 height 11
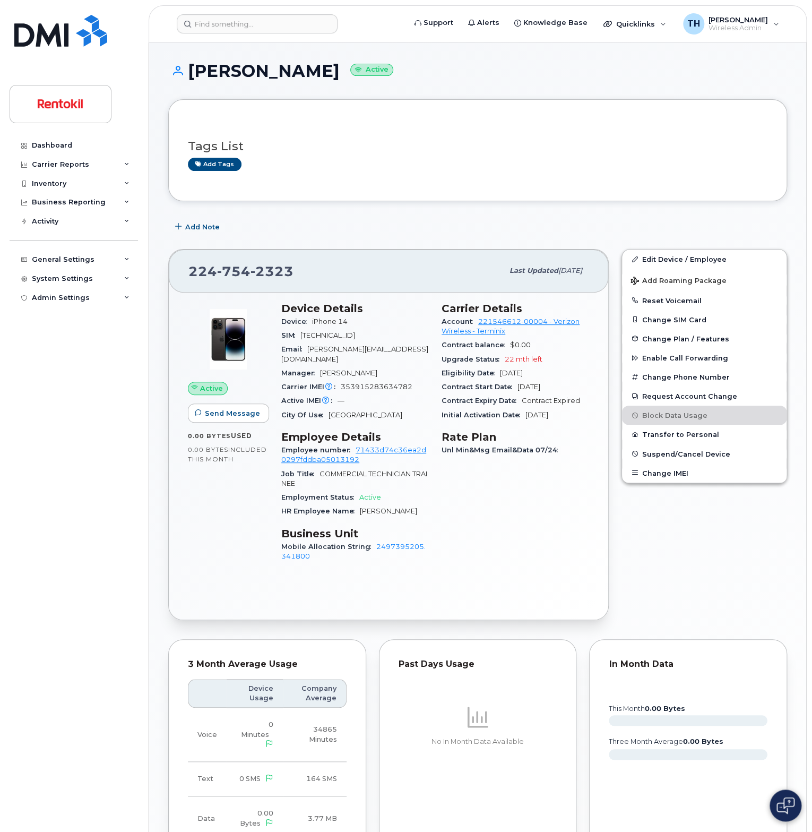
click at [267, 280] on div "[PHONE_NUMBER]" at bounding box center [345, 271] width 315 height 22
click at [266, 279] on div "[PHONE_NUMBER]" at bounding box center [345, 271] width 315 height 22
copy span "[PHONE_NUMBER]"
click at [225, 36] on header "Support Alerts Knowledge Base Quicklinks Suspend / Cancel Device Change SIM Car…" at bounding box center [478, 23] width 658 height 37
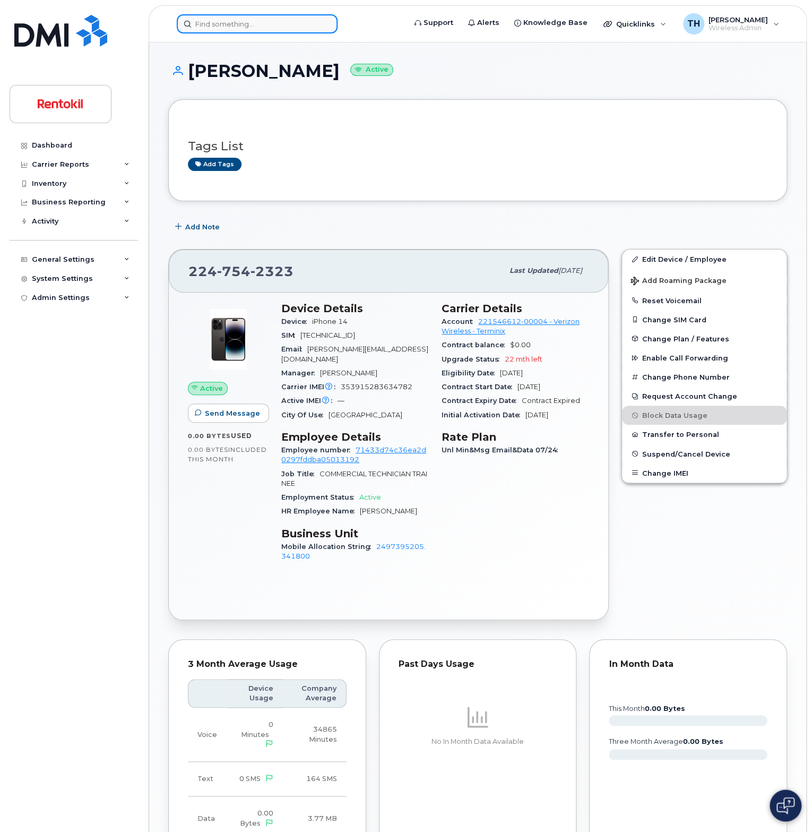
click at [229, 25] on input at bounding box center [257, 23] width 161 height 19
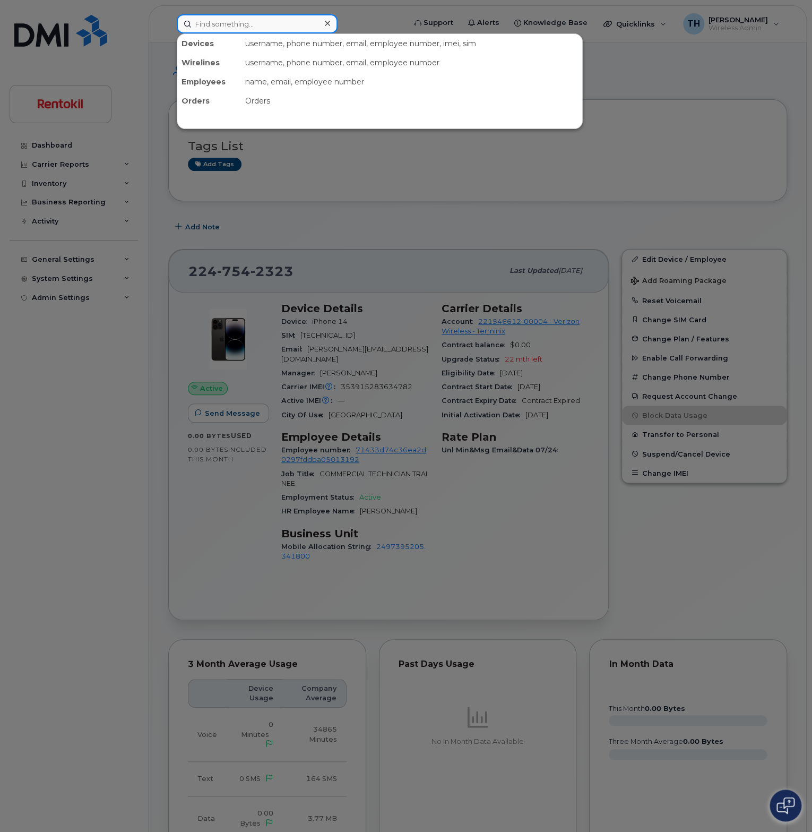
paste input "Albaro Alduenda"
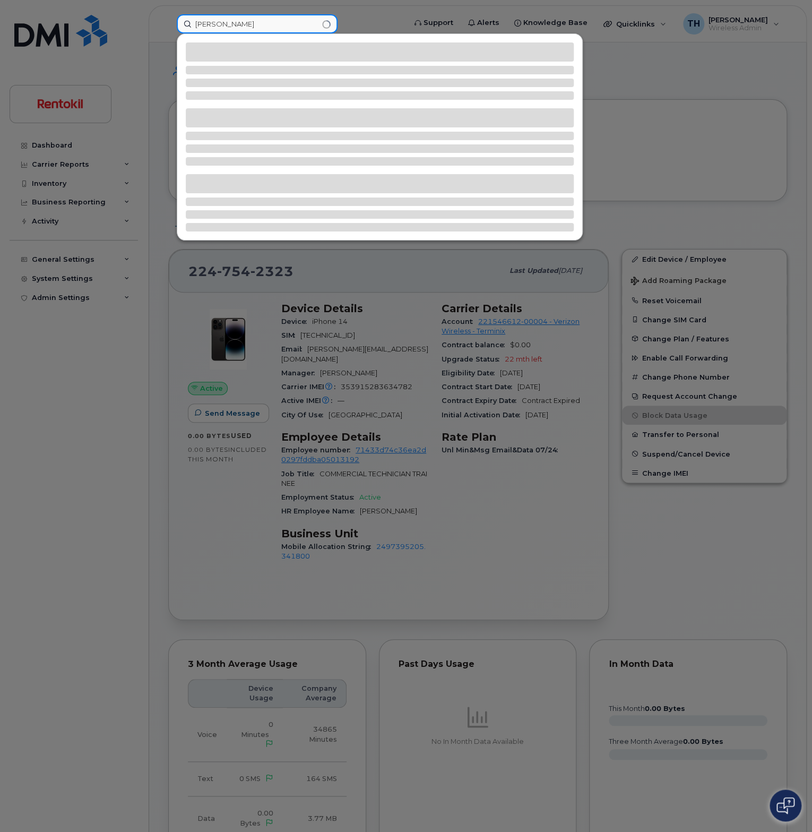
click at [265, 21] on input "Albaro Alduenda" at bounding box center [257, 23] width 161 height 19
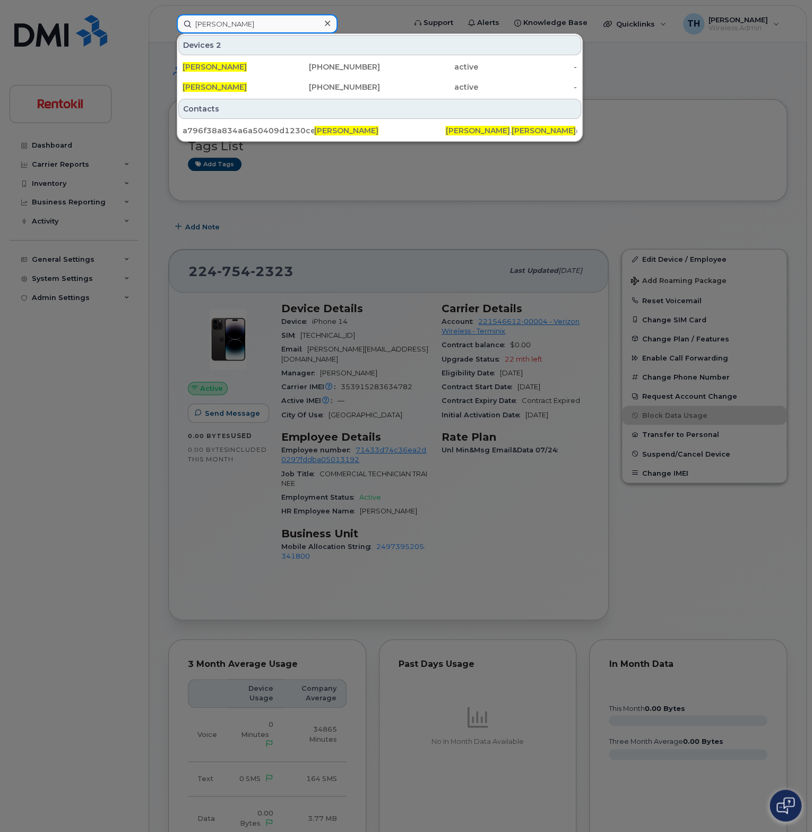
type input "Albaro Alduenda"
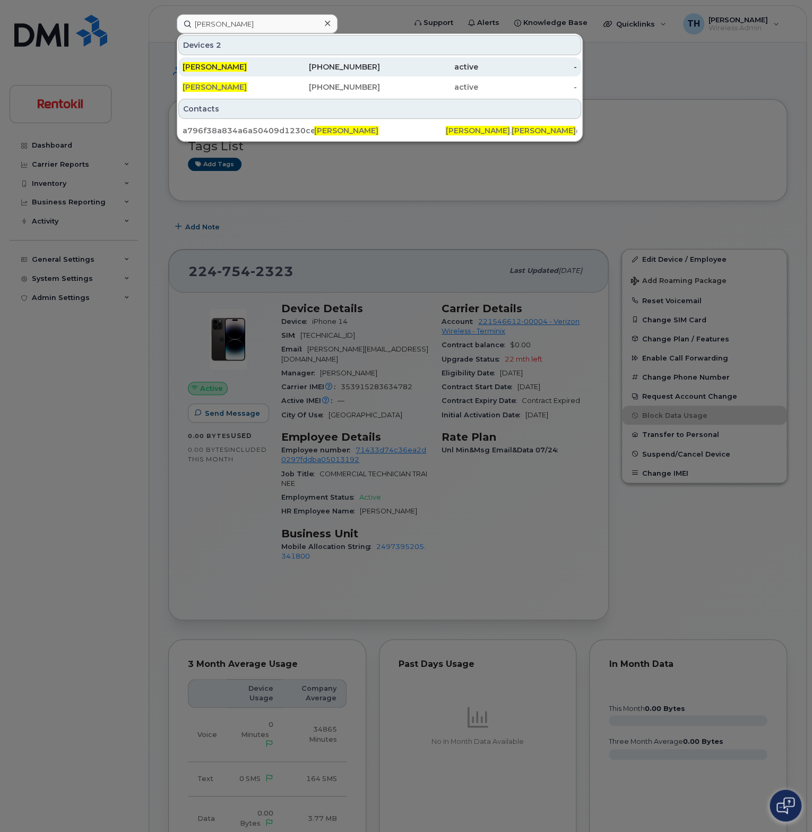
click at [285, 62] on div "708-981-5923" at bounding box center [330, 67] width 99 height 11
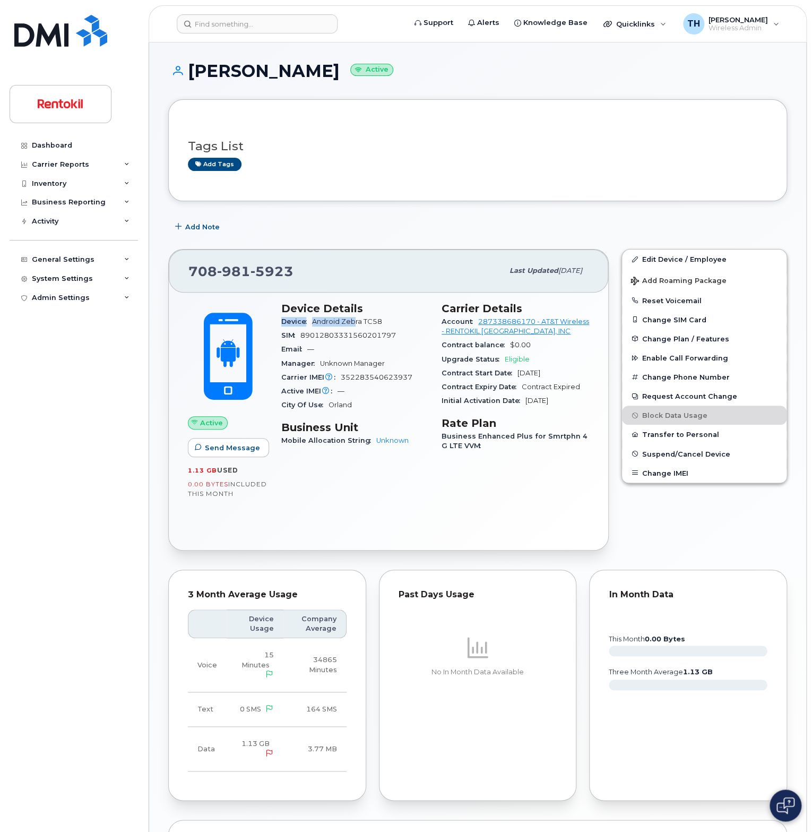
drag, startPoint x: 392, startPoint y: 313, endPoint x: 372, endPoint y: 320, distance: 21.3
click at [359, 320] on section "Device Details Device Android Zebra TC58 SIM [TECHNICAL_ID] Email — Manager Unk…" at bounding box center [355, 357] width 148 height 110
click at [393, 319] on div "Device Android Zebra TC58" at bounding box center [355, 322] width 148 height 14
drag, startPoint x: 388, startPoint y: 320, endPoint x: 365, endPoint y: 320, distance: 22.8
click at [365, 320] on div "Device Android Zebra TC58" at bounding box center [355, 322] width 148 height 14
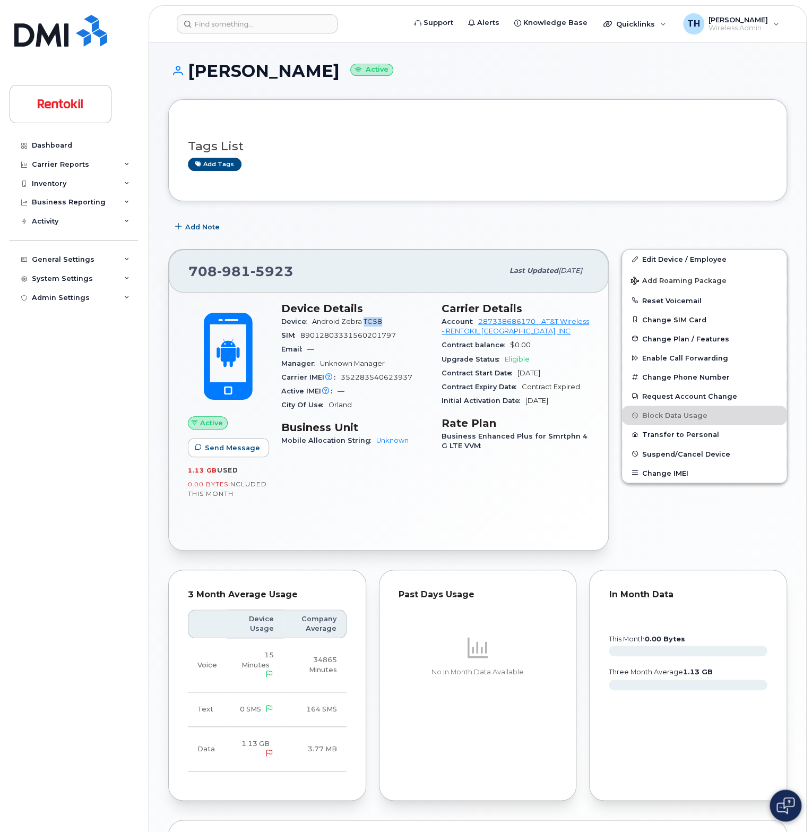
copy span "TC58"
click at [275, 279] on div "[PHONE_NUMBER]" at bounding box center [345, 271] width 315 height 22
click at [277, 275] on span "5923" at bounding box center [272, 271] width 43 height 16
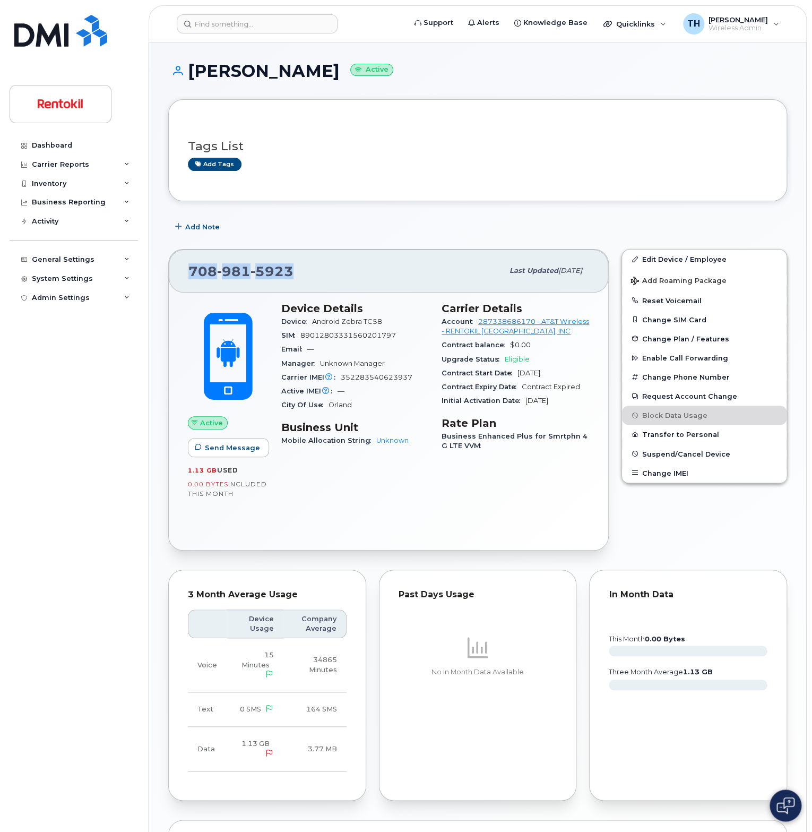
copy span "[PHONE_NUMBER]"
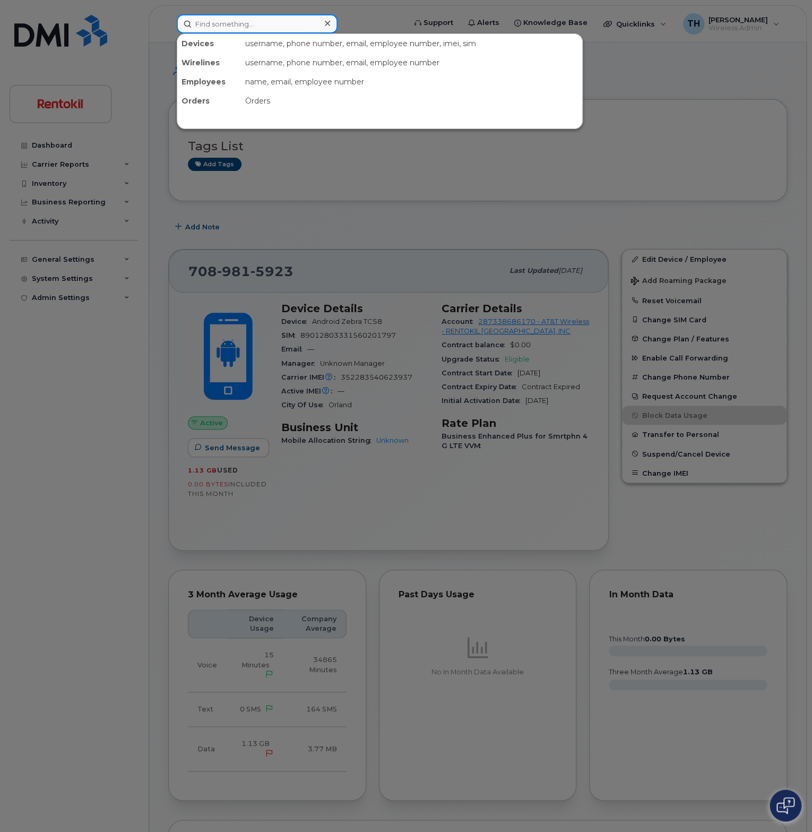
click at [237, 29] on input at bounding box center [257, 23] width 161 height 19
paste input "[PERSON_NAME]"
click at [278, 29] on input "[PERSON_NAME]" at bounding box center [257, 23] width 161 height 19
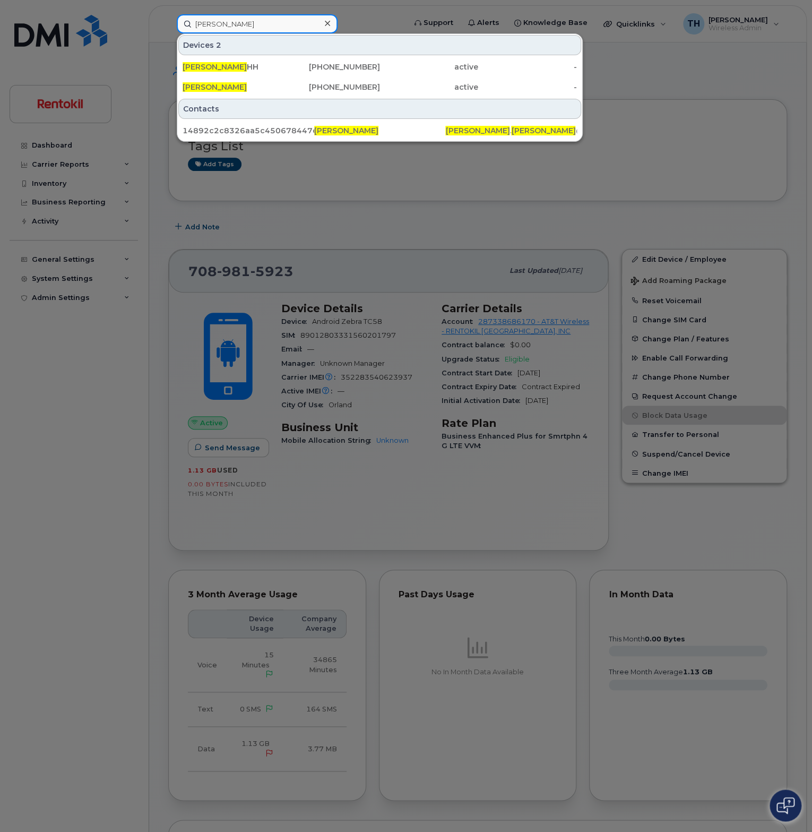
type input "[PERSON_NAME]"
click at [285, 67] on div "[PHONE_NUMBER]" at bounding box center [330, 67] width 99 height 11
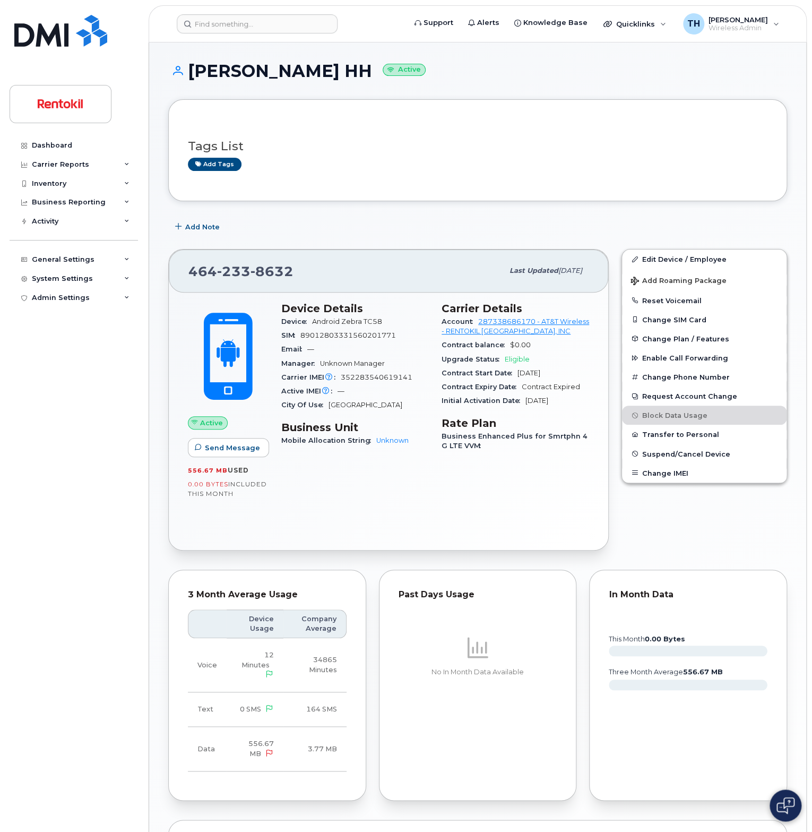
click at [265, 268] on span "8632" at bounding box center [272, 271] width 43 height 16
click at [265, 267] on span "8632" at bounding box center [272, 271] width 43 height 16
copy span "464 233 8632"
click at [374, 322] on span "Android Zebra TC58" at bounding box center [347, 321] width 70 height 8
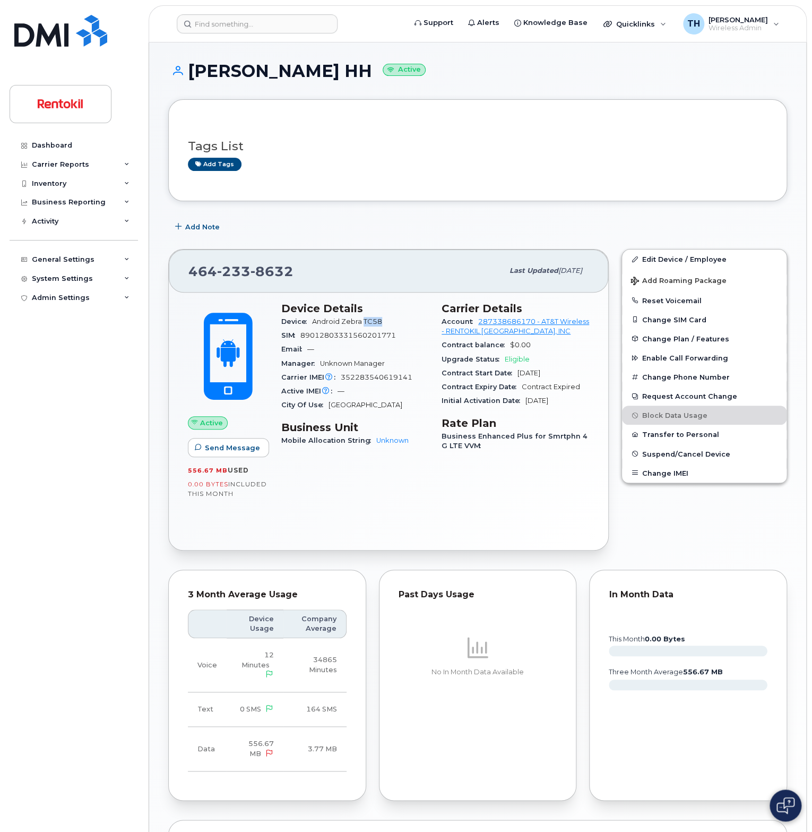
click at [374, 322] on span "Android Zebra TC58" at bounding box center [347, 321] width 70 height 8
copy span "TC58"
click at [221, 27] on input at bounding box center [257, 23] width 161 height 19
paste input "Allen Griggs"
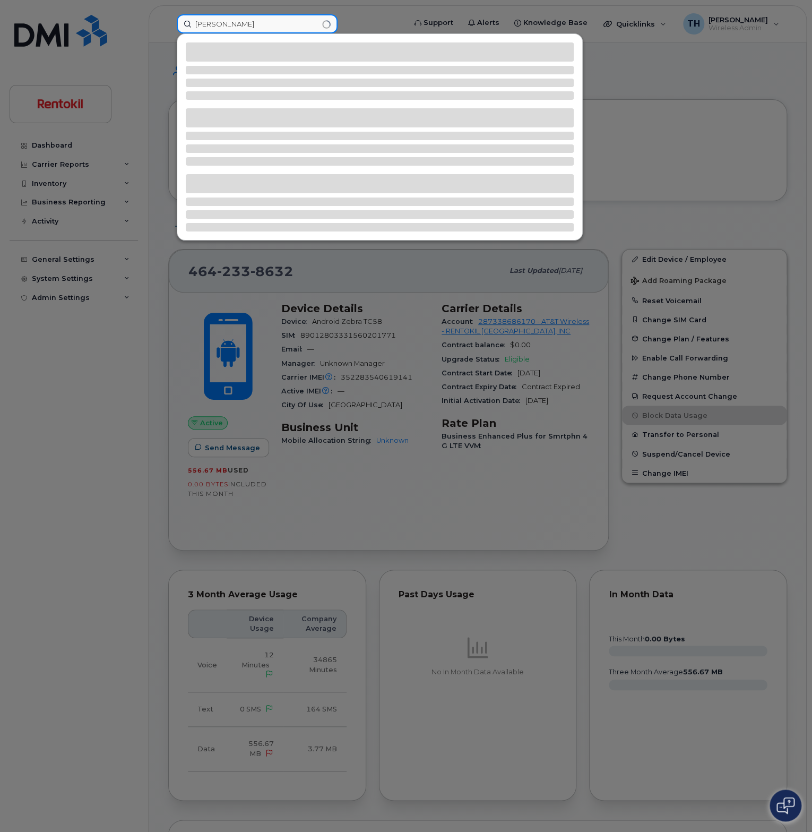
click at [278, 24] on input "Allen Griggs" at bounding box center [257, 23] width 161 height 19
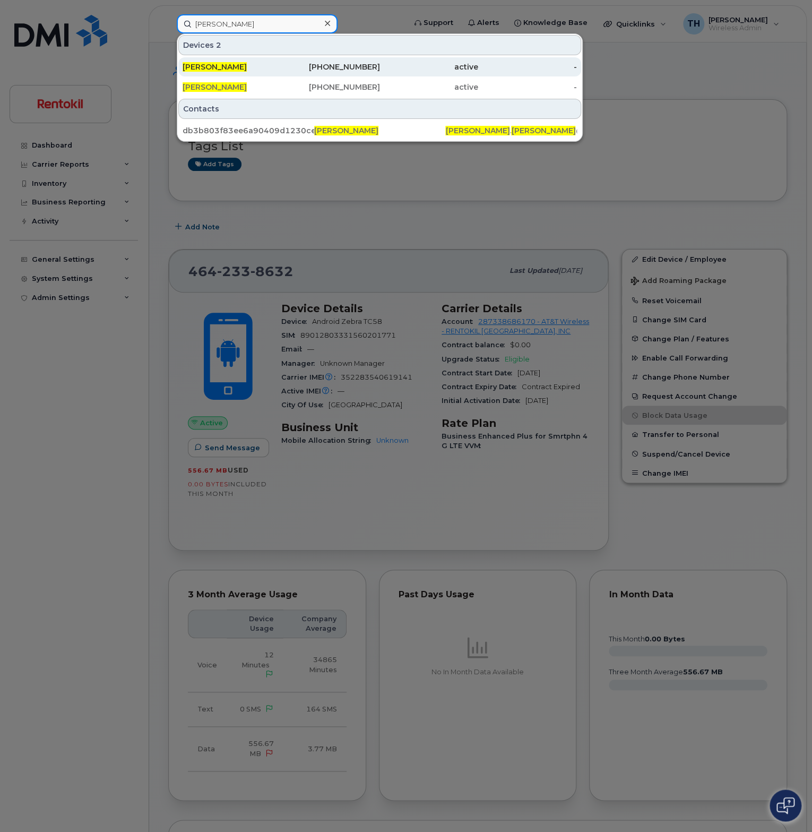
type input "Allen Griggs"
click at [307, 65] on div "630-336-7330" at bounding box center [330, 67] width 99 height 11
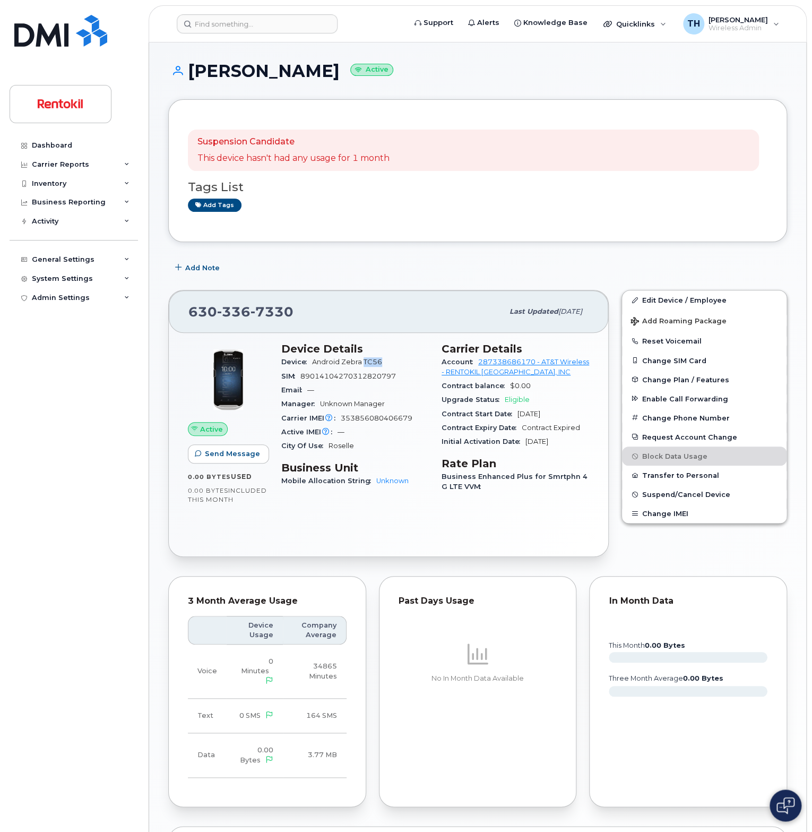
drag, startPoint x: 383, startPoint y: 361, endPoint x: 363, endPoint y: 362, distance: 20.2
click at [363, 362] on span "Android Zebra TC56" at bounding box center [349, 362] width 74 height 8
copy span "TC56"
click at [273, 306] on span "7330" at bounding box center [272, 312] width 43 height 16
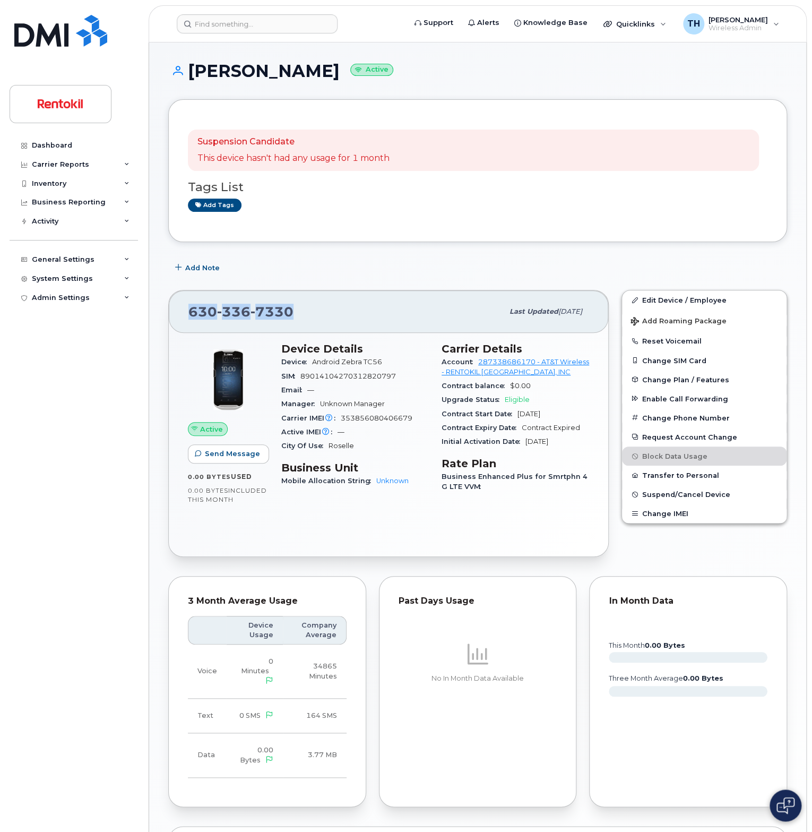
copy span "630 336 7330"
click at [263, 27] on input at bounding box center [257, 23] width 161 height 19
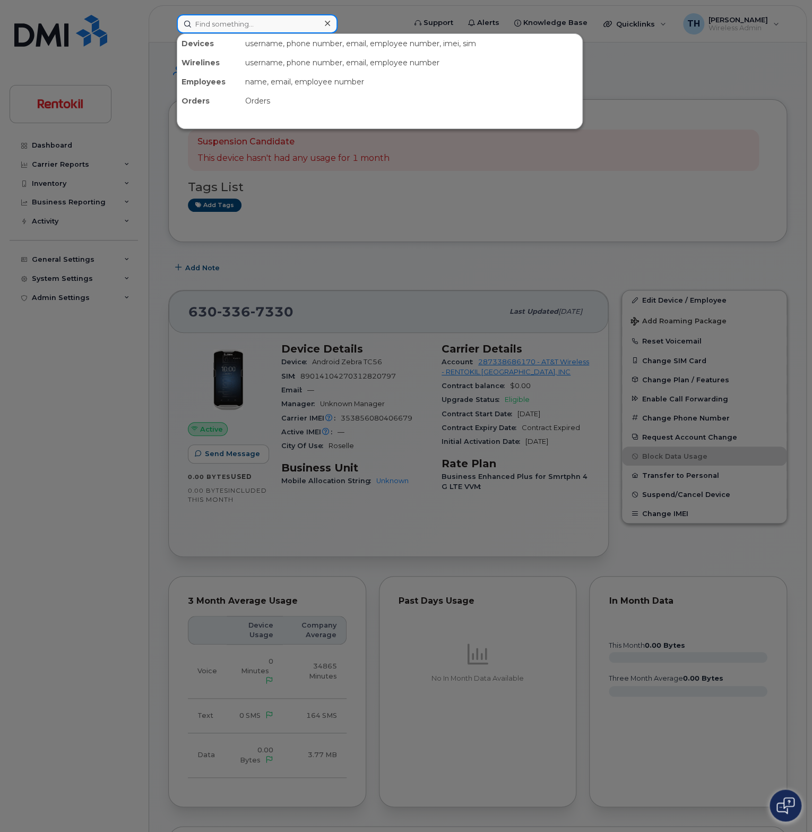
paste input "[PERSON_NAME]"
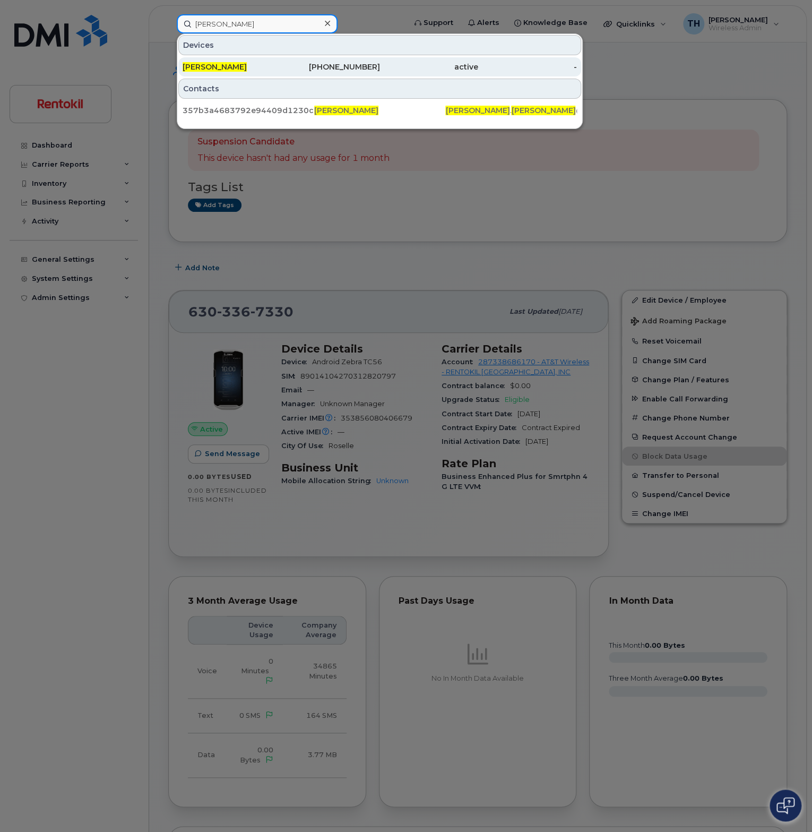
type input "[PERSON_NAME]"
click at [266, 70] on div "[PERSON_NAME]" at bounding box center [232, 67] width 99 height 11
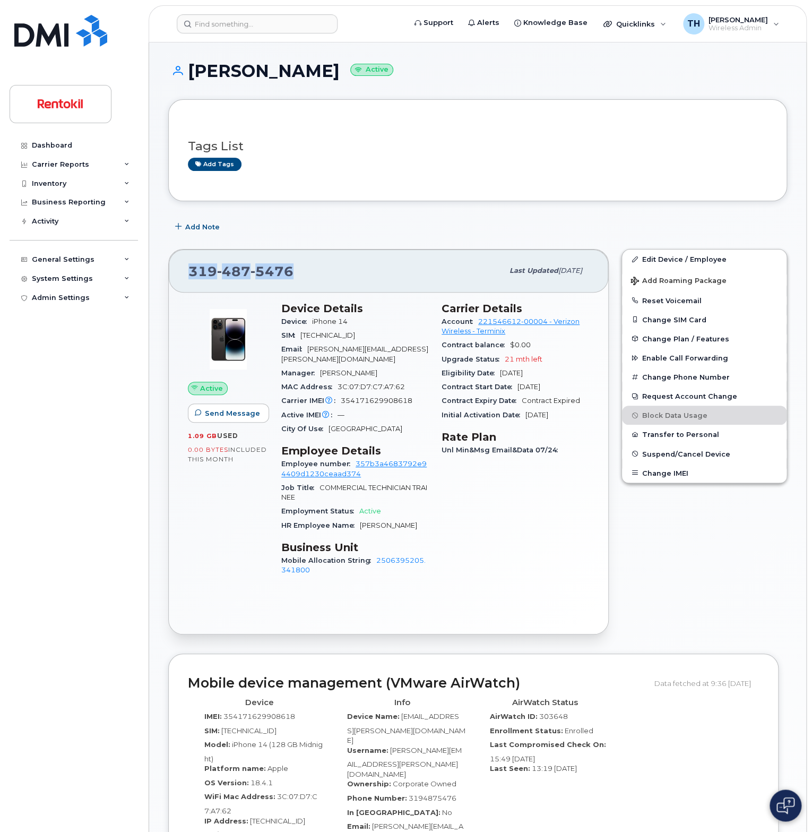
drag, startPoint x: 297, startPoint y: 270, endPoint x: 193, endPoint y: 275, distance: 104.7
click at [190, 275] on div "[PHONE_NUMBER]" at bounding box center [345, 271] width 315 height 22
copy span "[PHONE_NUMBER]"
click at [285, 33] on header "Support Alerts Knowledge Base Quicklinks Suspend / Cancel Device Change SIM Car…" at bounding box center [478, 23] width 658 height 37
click at [284, 29] on input at bounding box center [257, 23] width 161 height 19
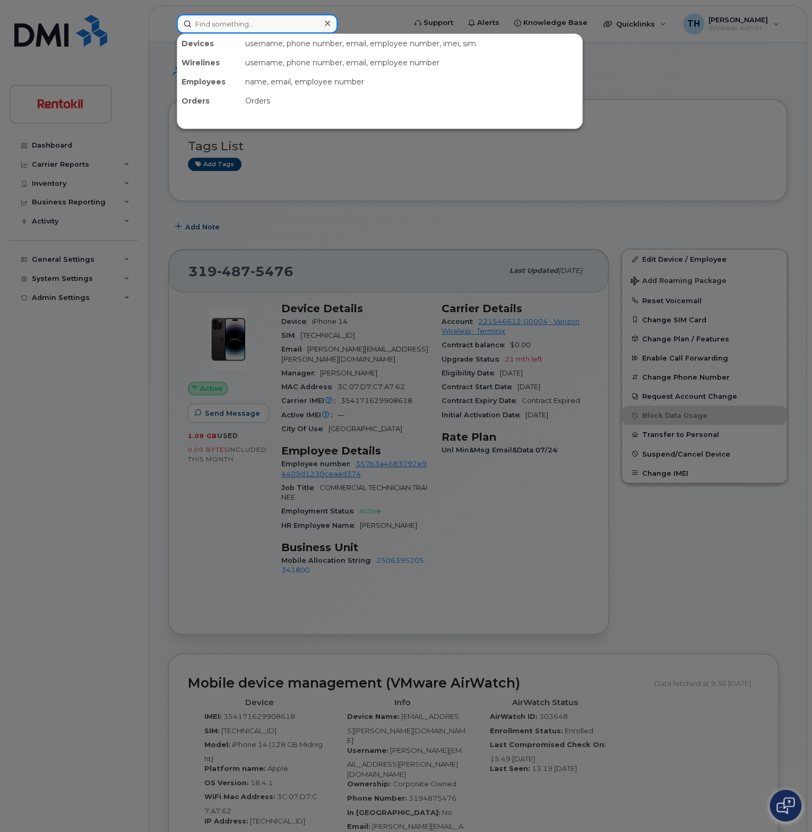
paste input "[PERSON_NAME]"
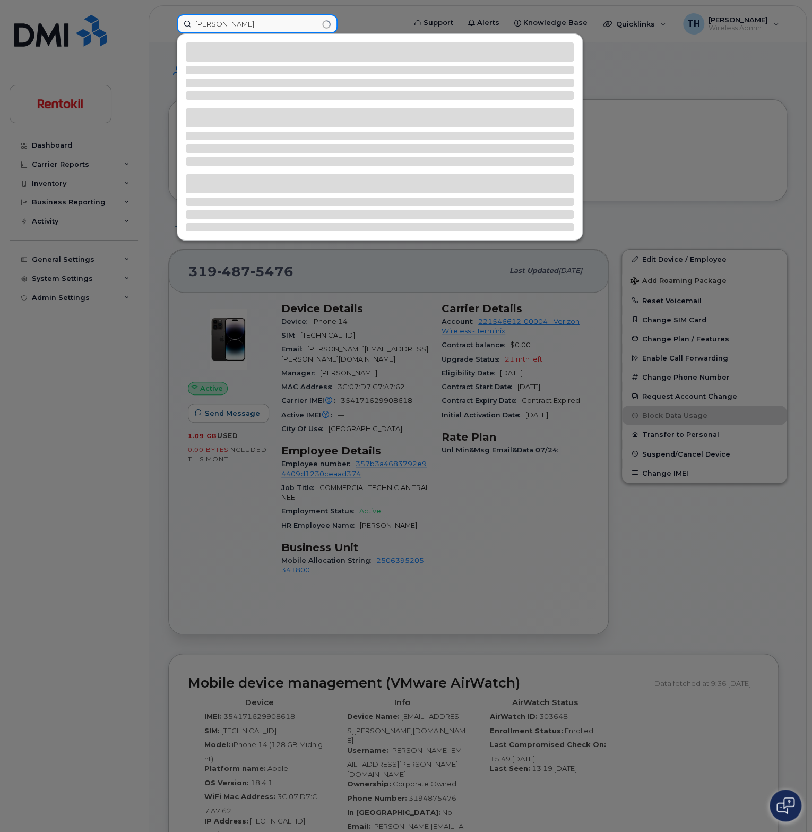
click at [286, 25] on input "[PERSON_NAME]" at bounding box center [257, 23] width 161 height 19
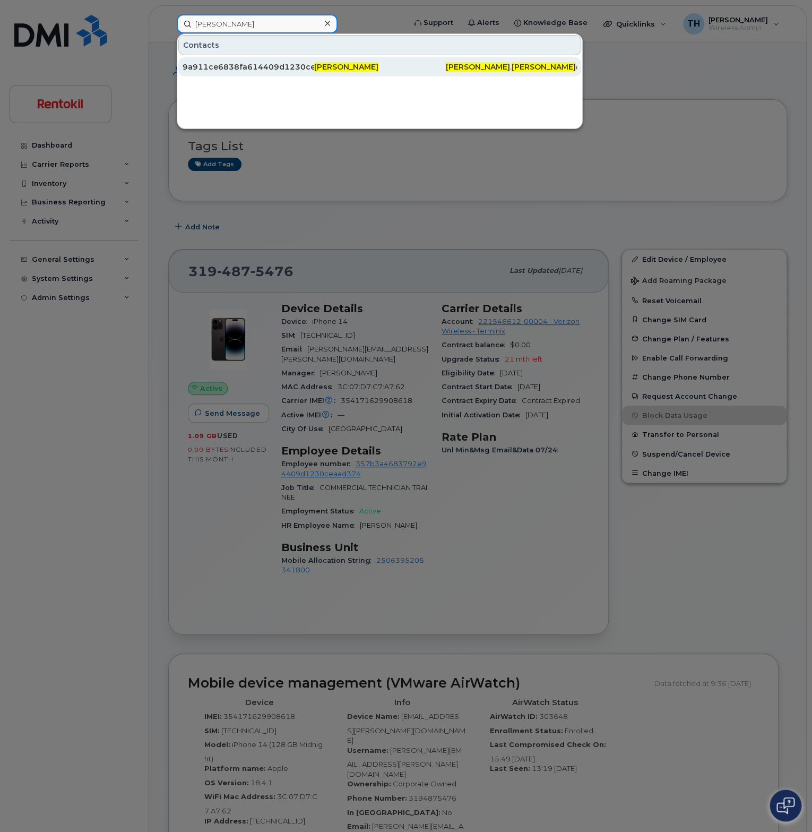
type input "[PERSON_NAME]"
click at [305, 74] on div "9a911ce6838fa614409d1230ceaad361" at bounding box center [249, 66] width 132 height 19
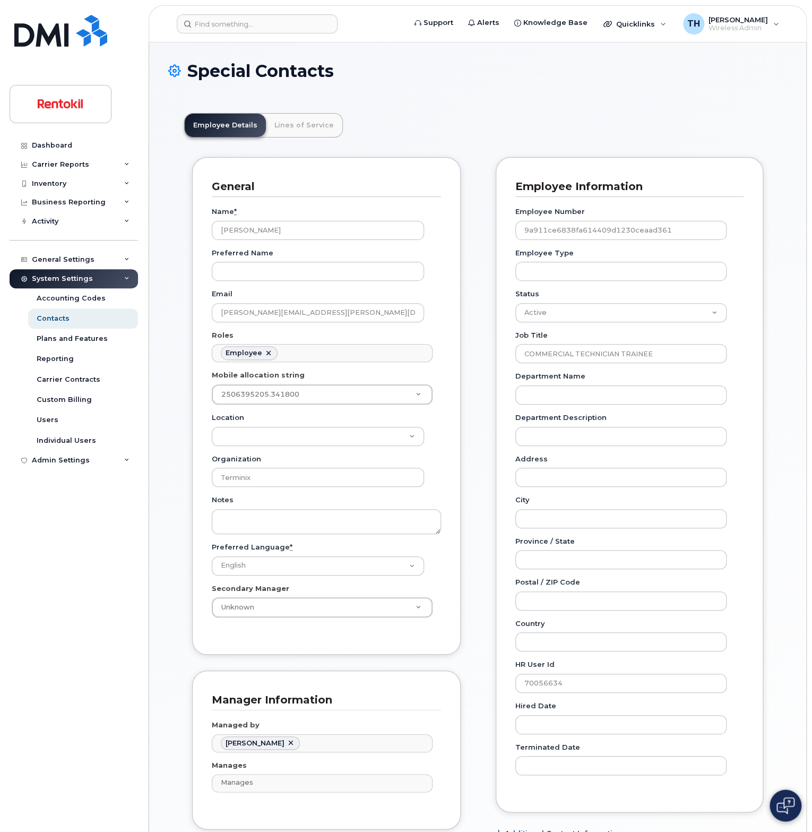
scroll to position [36, 0]
click at [243, 12] on header "Support Alerts Knowledge Base Quicklinks Suspend / Cancel Device Change SIM Car…" at bounding box center [478, 23] width 658 height 37
click at [245, 38] on header "Support Alerts Knowledge Base Quicklinks Suspend / Cancel Device Change SIM Car…" at bounding box center [478, 23] width 658 height 37
click at [253, 26] on input at bounding box center [257, 23] width 161 height 19
paste input "Stephen Pfeiffer"
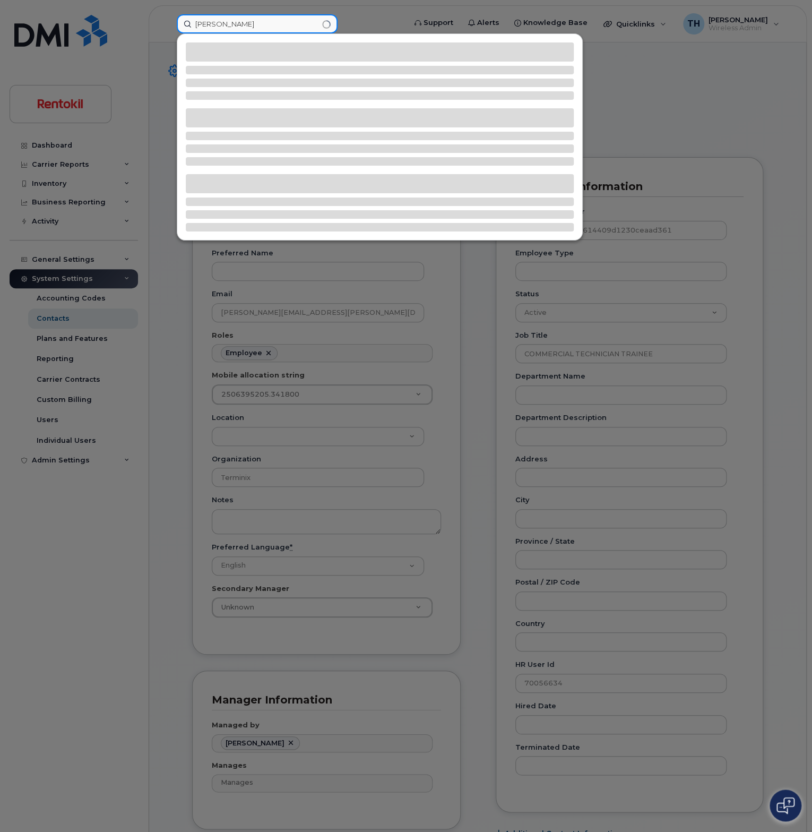
click at [284, 23] on input "Stephen Pfeiffer" at bounding box center [257, 23] width 161 height 19
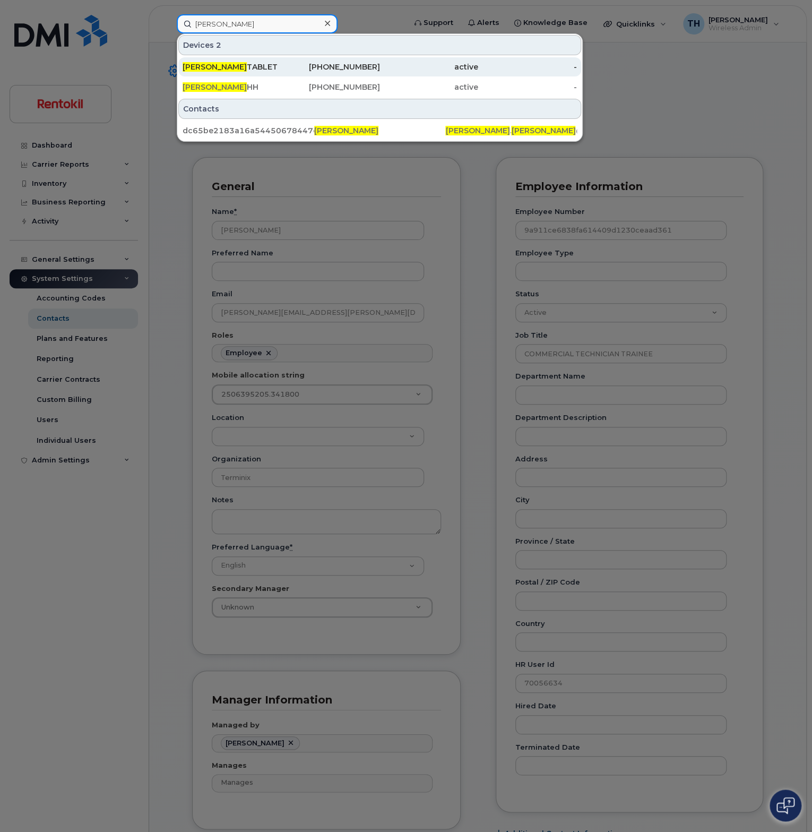
type input "Stephen Pfeiffer"
click at [309, 66] on div "331-222-2815" at bounding box center [330, 67] width 99 height 11
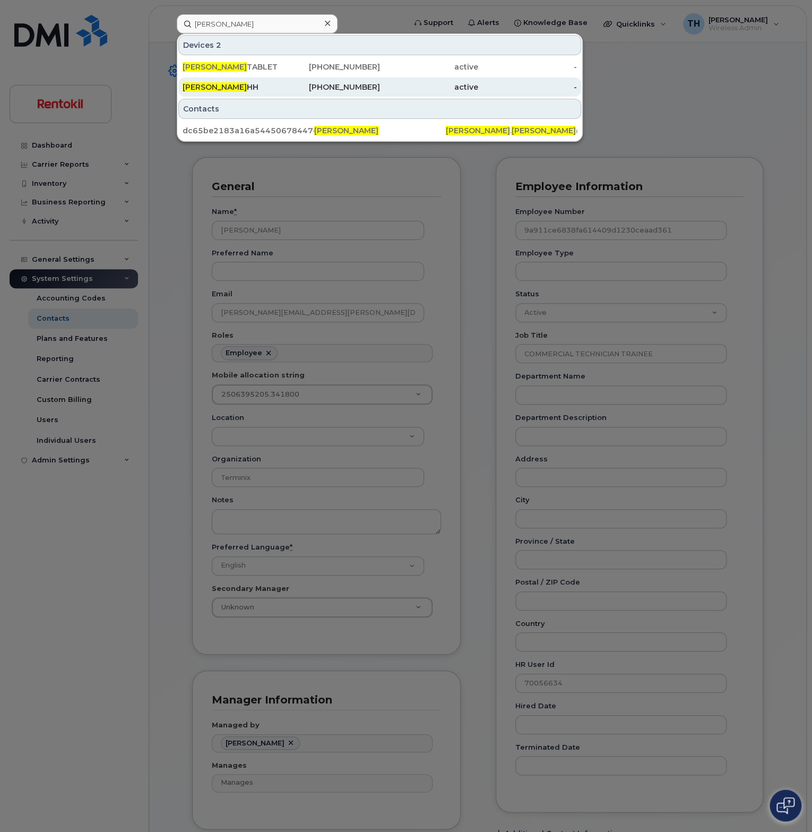
click at [307, 88] on div "217-413-8989" at bounding box center [330, 87] width 99 height 11
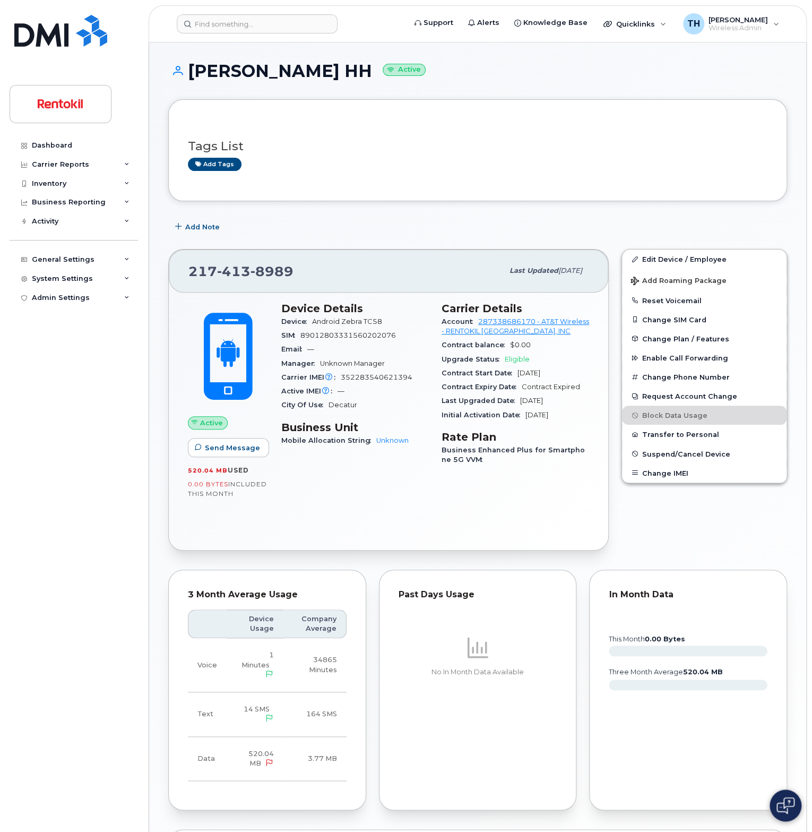
click at [278, 270] on span "8989" at bounding box center [272, 271] width 43 height 16
copy span "[PHONE_NUMBER]"
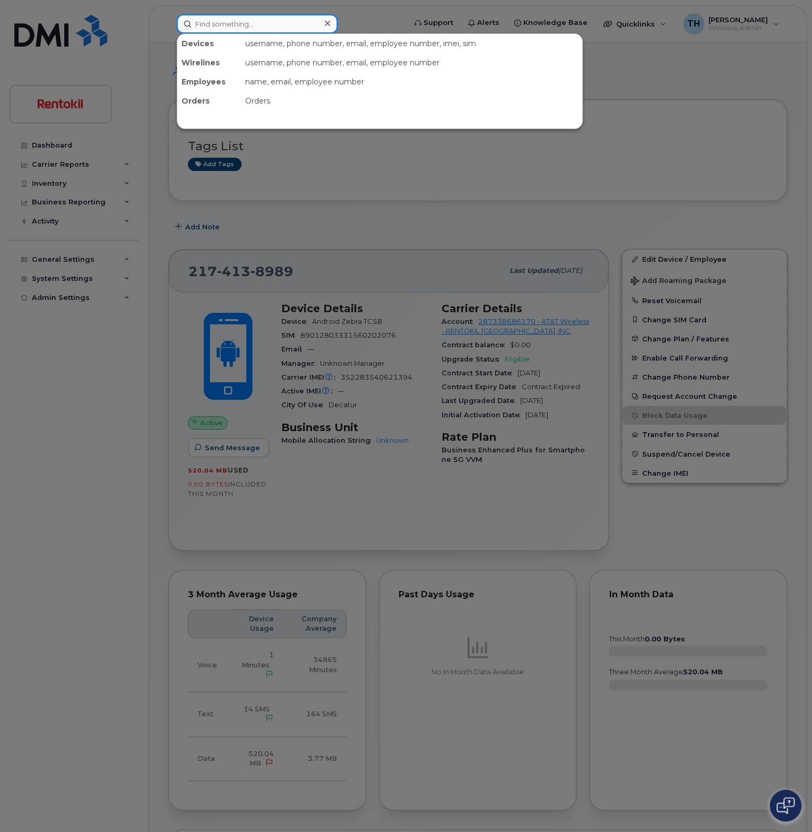
click at [247, 28] on input at bounding box center [257, 23] width 161 height 19
paste input "[PHONE_NUMBER]"
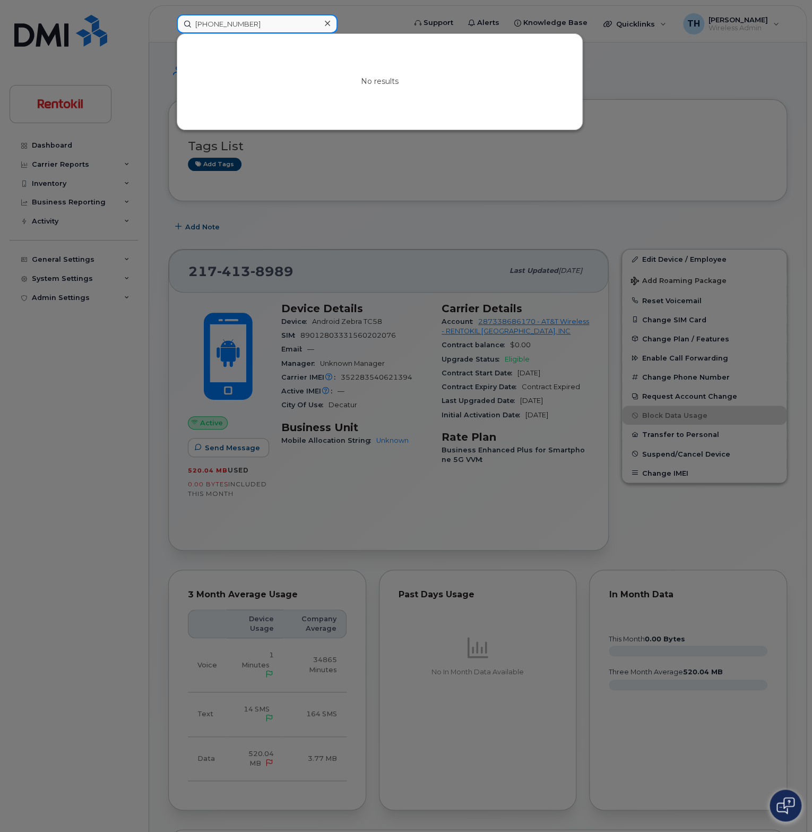
click at [238, 30] on input "[PHONE_NUMBER]" at bounding box center [257, 23] width 161 height 19
click at [238, 30] on input "479-461-4776" at bounding box center [257, 23] width 161 height 19
paste input "314-565-8688"
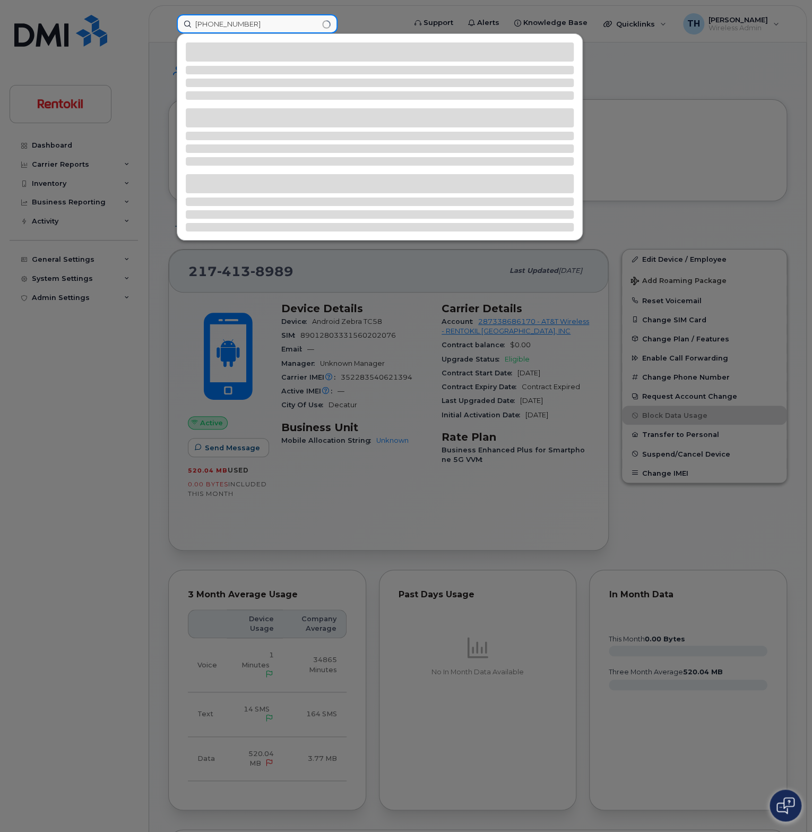
click at [277, 30] on input "314-565-8688" at bounding box center [257, 23] width 161 height 19
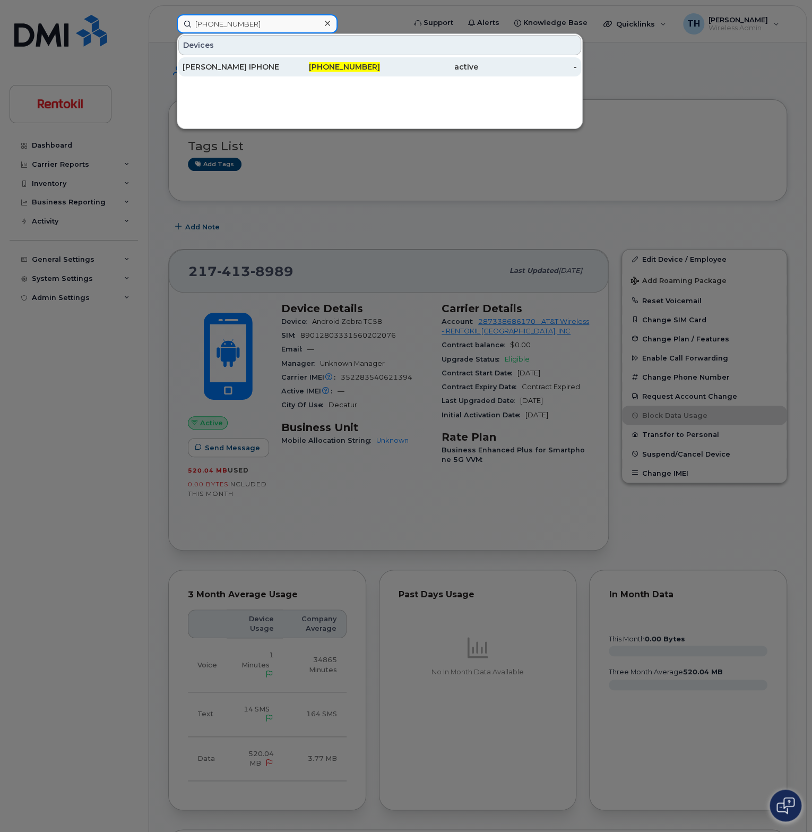
type input "314-565-8688"
click at [277, 67] on div "[PERSON_NAME] IPHONE" at bounding box center [232, 67] width 99 height 11
click at [276, 65] on div "[PERSON_NAME] IPHONE" at bounding box center [232, 67] width 99 height 11
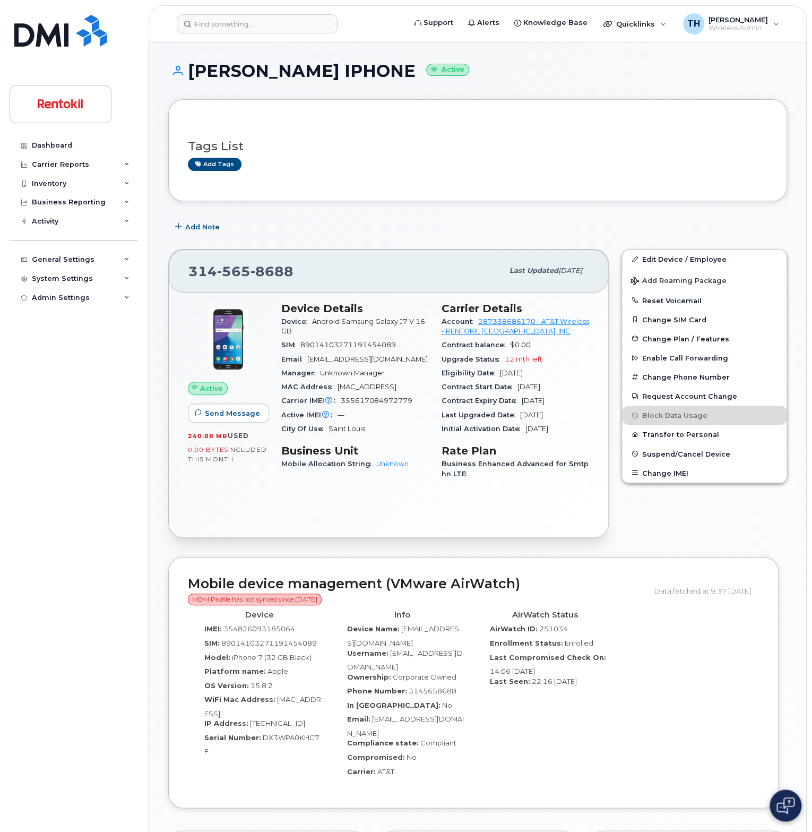
click at [279, 272] on span "8688" at bounding box center [272, 271] width 43 height 16
copy span "314 565 8688"
click at [368, 324] on span "Android Samsung Galaxy J7 V 16GB" at bounding box center [353, 326] width 144 height 18
drag, startPoint x: 319, startPoint y: 321, endPoint x: 425, endPoint y: 331, distance: 106.6
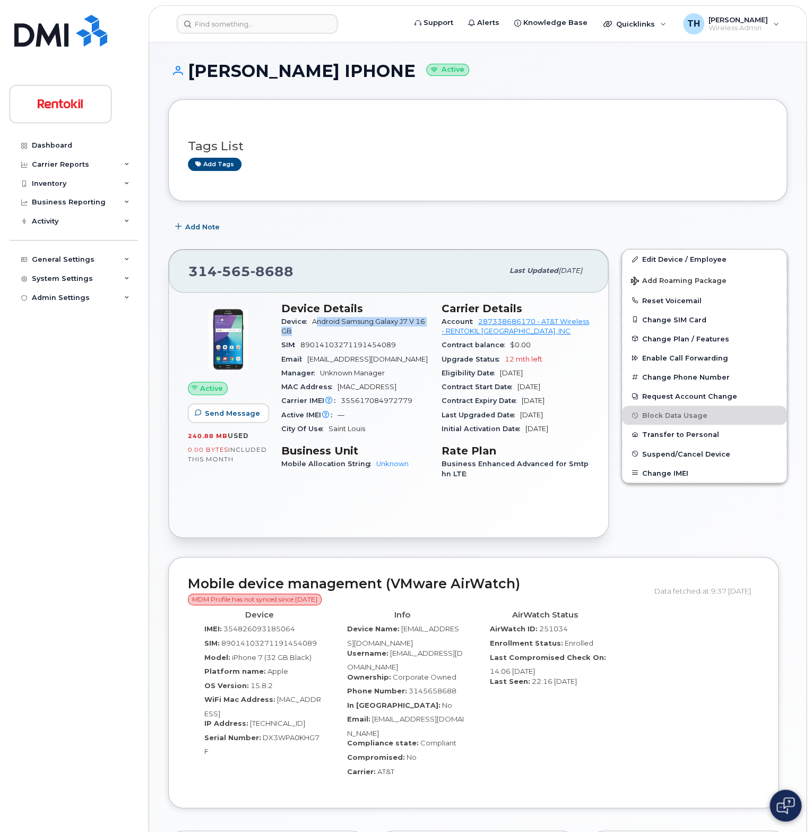
click at [425, 331] on div "Device Android Samsung Galaxy J7 V 16GB" at bounding box center [355, 327] width 148 height 24
copy span "ndroid Samsung Galaxy J7 V 16GB"
drag, startPoint x: 689, startPoint y: 0, endPoint x: 254, endPoint y: 647, distance: 778.8
click at [228, 656] on div "Model: iPhone 7 (32 GB Black)" at bounding box center [259, 659] width 127 height 14
drag, startPoint x: 387, startPoint y: 650, endPoint x: 464, endPoint y: 662, distance: 77.9
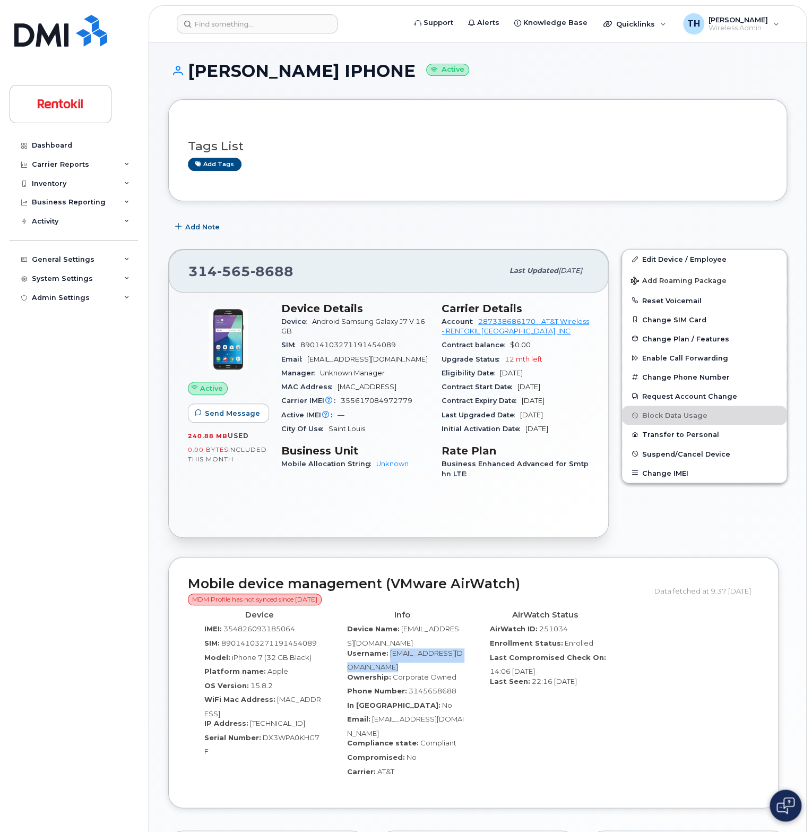
click at [464, 662] on div "Username: jrose3@rentokil-terminix.com" at bounding box center [402, 660] width 127 height 24
copy span "jrose3@rentokil-terminix.com"
drag, startPoint x: 568, startPoint y: 331, endPoint x: 480, endPoint y: 319, distance: 88.9
click at [480, 319] on div "Account 287338686170 - AT&T Wireless - RENTOKIL [GEOGRAPHIC_DATA], INC" at bounding box center [516, 327] width 148 height 24
copy link "287338686170 - AT&T Wireless - RENTOKIL [GEOGRAPHIC_DATA], INC"
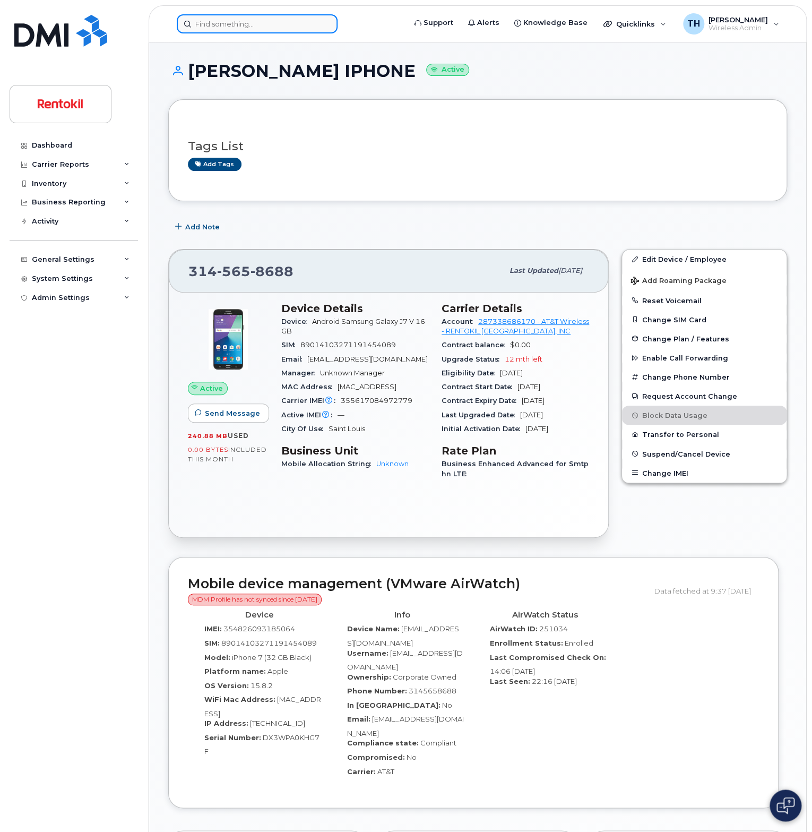
click at [255, 14] on input at bounding box center [257, 23] width 161 height 19
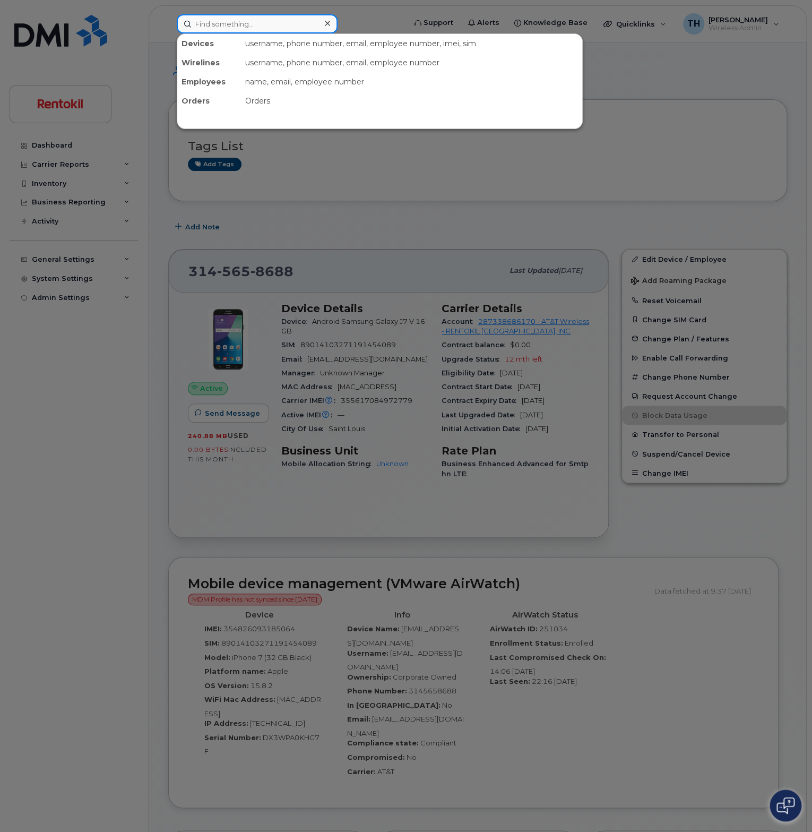
paste input "317-224-4752"
click at [274, 23] on input "317-224-4752" at bounding box center [257, 23] width 161 height 19
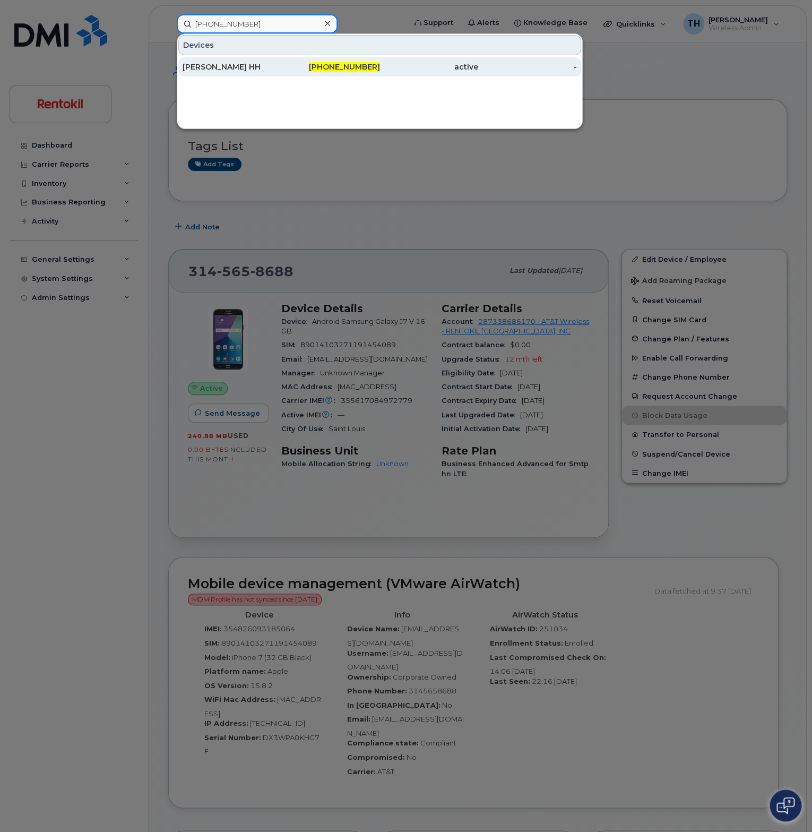
type input "317-224-4752"
click at [276, 70] on div "DYLAN OGLE HH" at bounding box center [232, 67] width 99 height 11
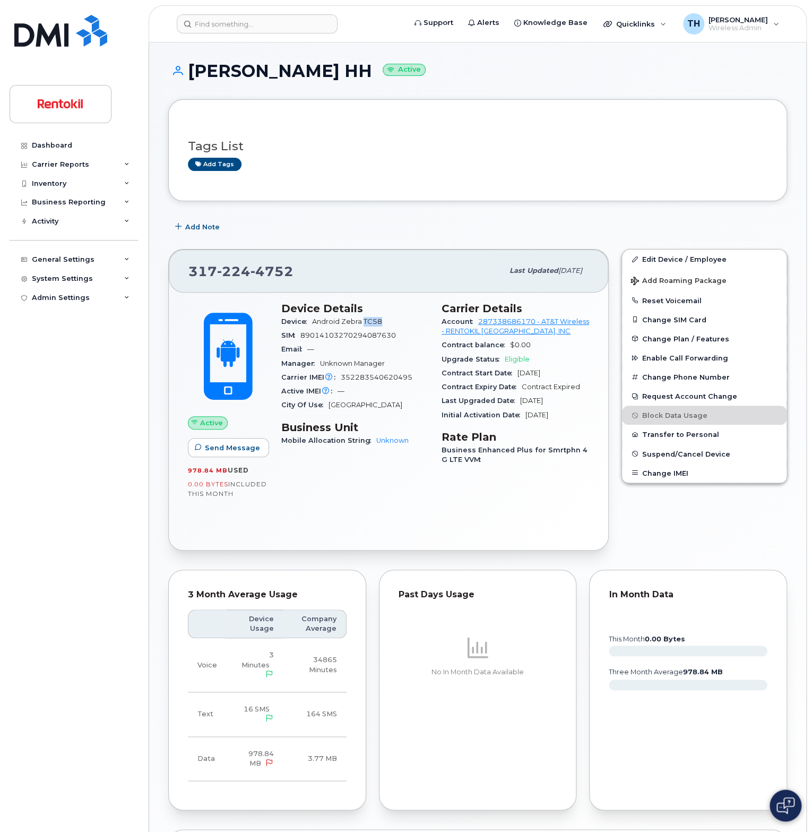
drag, startPoint x: 383, startPoint y: 323, endPoint x: 362, endPoint y: 323, distance: 21.2
click at [362, 323] on span "Android Zebra TC58" at bounding box center [349, 321] width 74 height 8
copy span "TC58"
click at [253, 29] on input at bounding box center [257, 23] width 161 height 19
paste input "[PHONE_NUMBER]"
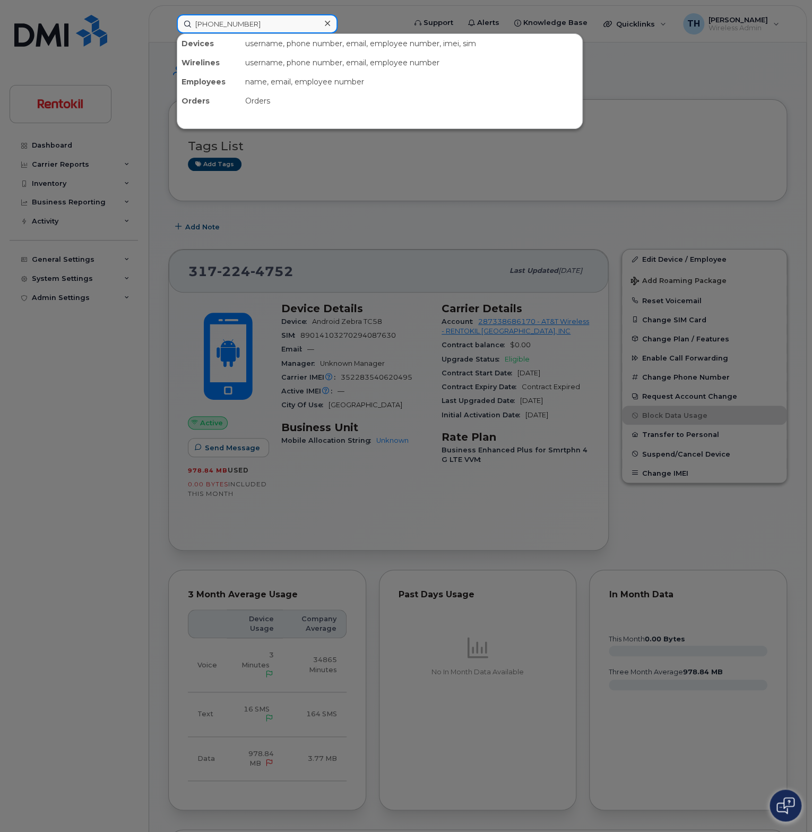
click at [273, 28] on input "[PHONE_NUMBER]" at bounding box center [257, 23] width 161 height 19
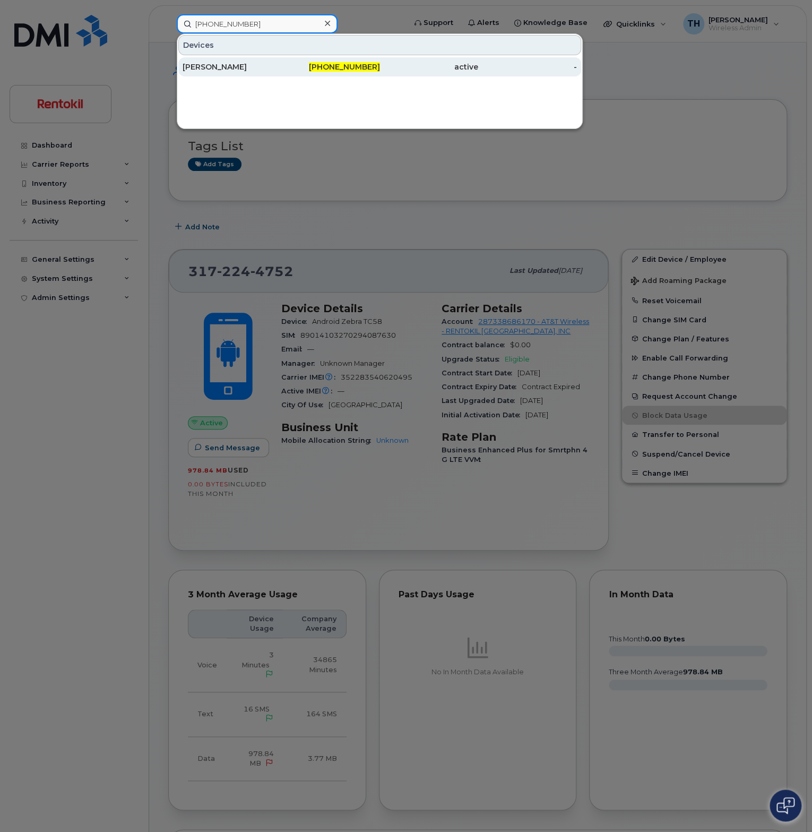
type input "[PHONE_NUMBER]"
click at [273, 65] on div "[PERSON_NAME]" at bounding box center [232, 67] width 99 height 11
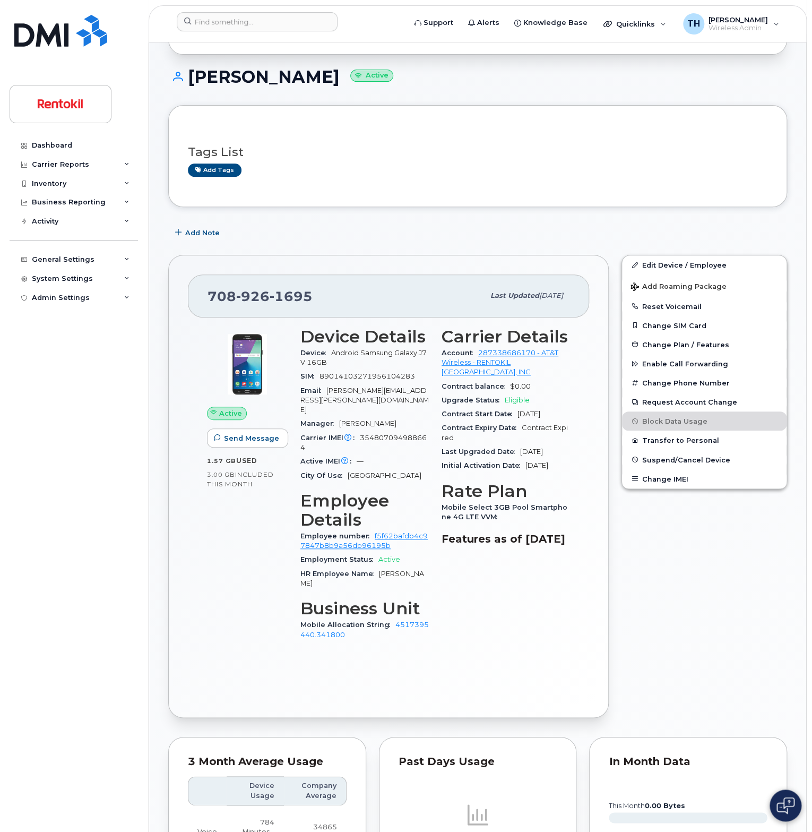
scroll to position [53, 0]
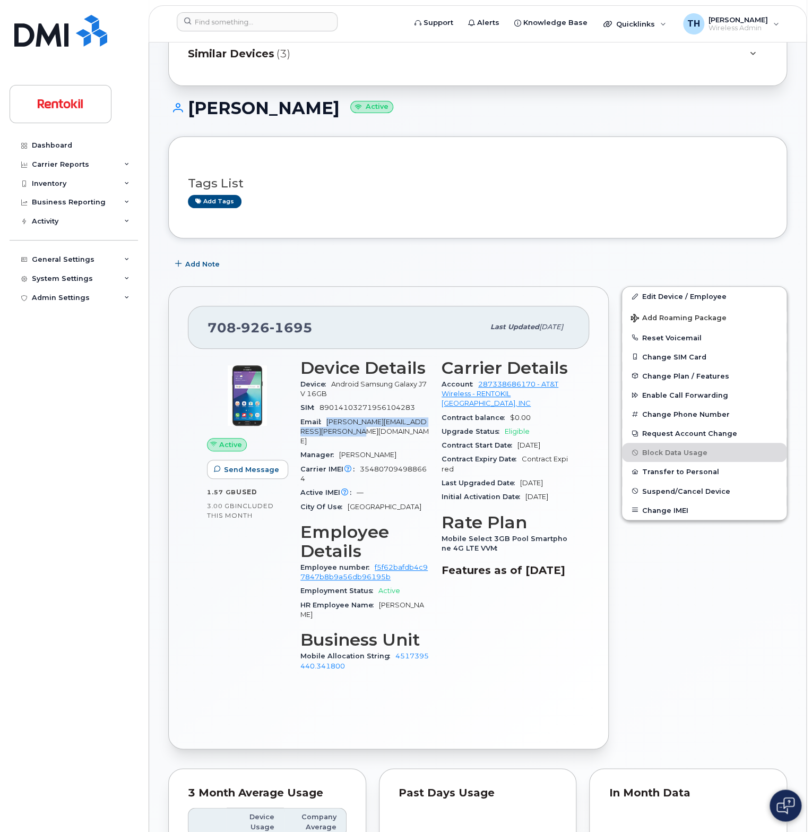
drag, startPoint x: 341, startPoint y: 430, endPoint x: 328, endPoint y: 424, distance: 14.7
click at [328, 424] on div "Email [PERSON_NAME][EMAIL_ADDRESS][PERSON_NAME][DOMAIN_NAME]" at bounding box center [364, 431] width 128 height 33
copy span "[PERSON_NAME][EMAIL_ADDRESS][PERSON_NAME][DOMAIN_NAME]"
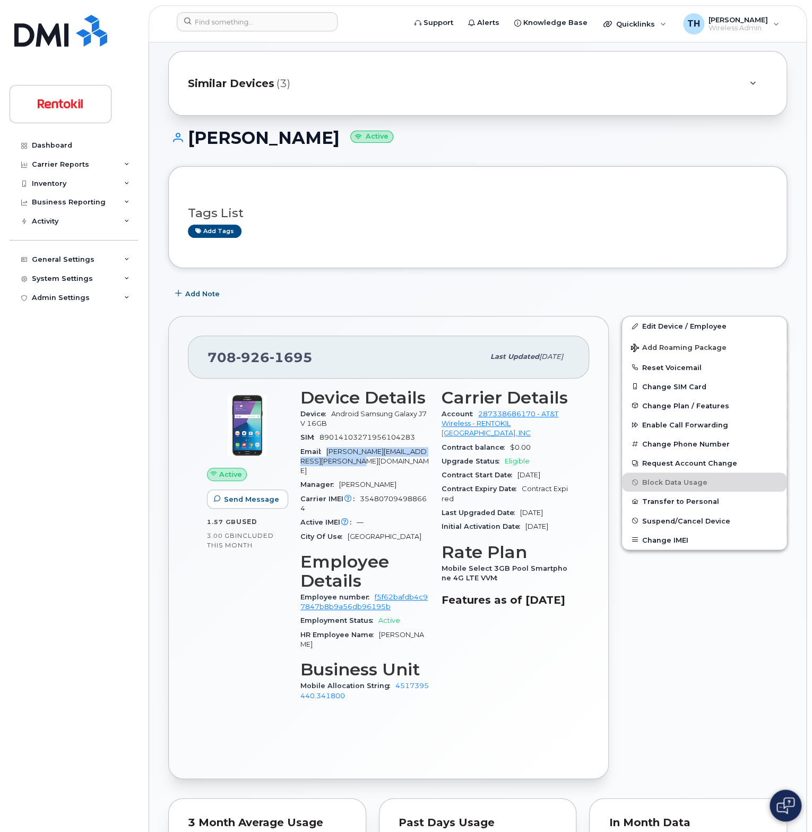
scroll to position [0, 0]
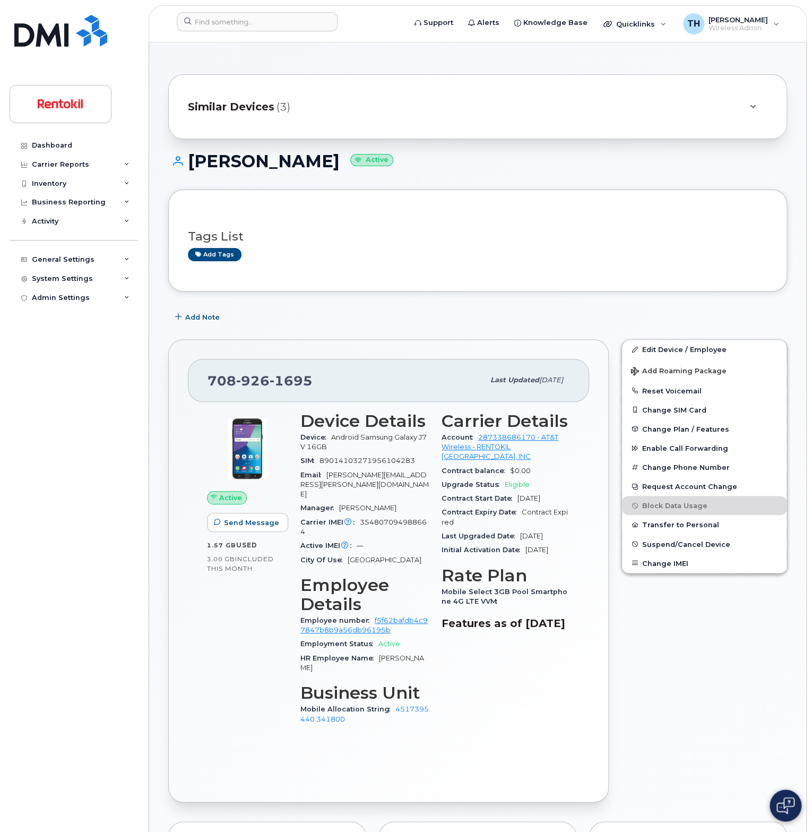
click at [380, 504] on span "[PERSON_NAME]" at bounding box center [367, 508] width 57 height 8
click at [382, 471] on span "[PERSON_NAME][EMAIL_ADDRESS][PERSON_NAME][DOMAIN_NAME]" at bounding box center [364, 485] width 128 height 28
click at [397, 435] on span "Android Samsung Galaxy J7 V 16GB" at bounding box center [363, 442] width 126 height 18
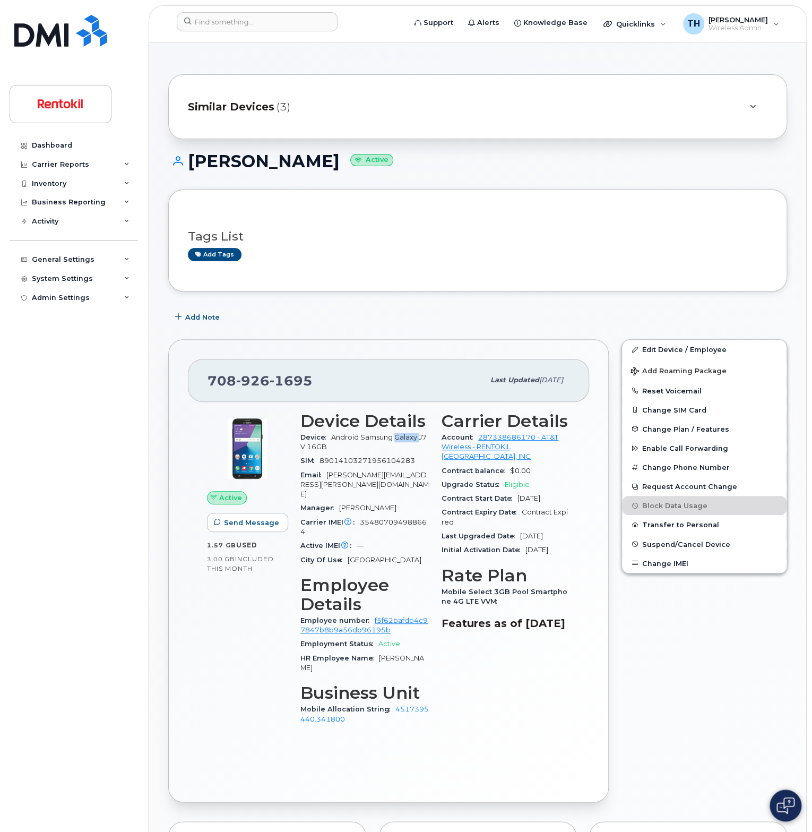
click at [397, 435] on span "Android Samsung Galaxy J7 V 16GB" at bounding box center [363, 442] width 126 height 18
click at [269, 26] on input at bounding box center [257, 21] width 161 height 19
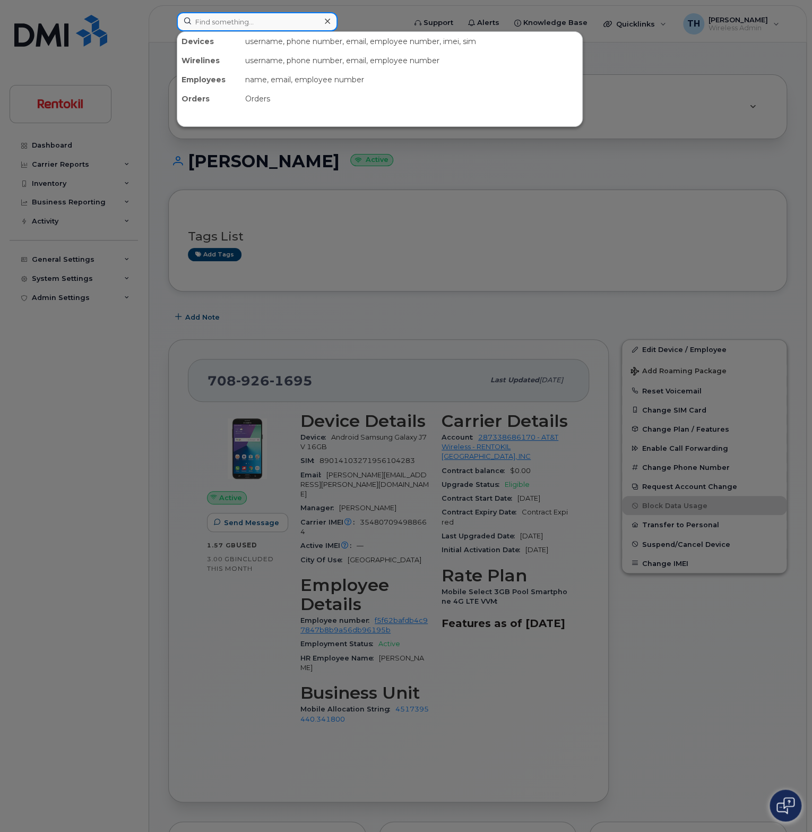
paste input "[PHONE_NUMBER]"
click at [278, 24] on input "[PHONE_NUMBER]" at bounding box center [257, 21] width 161 height 19
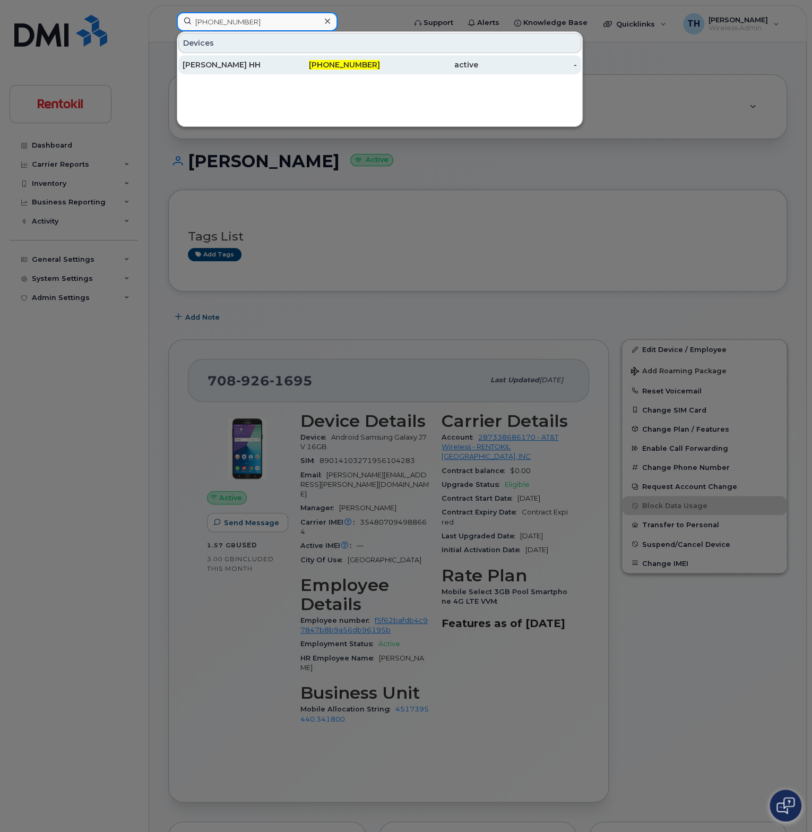
type input "[PHONE_NUMBER]"
click at [295, 55] on div "[PHONE_NUMBER]" at bounding box center [330, 64] width 99 height 19
click at [292, 61] on div "[PHONE_NUMBER]" at bounding box center [330, 64] width 99 height 11
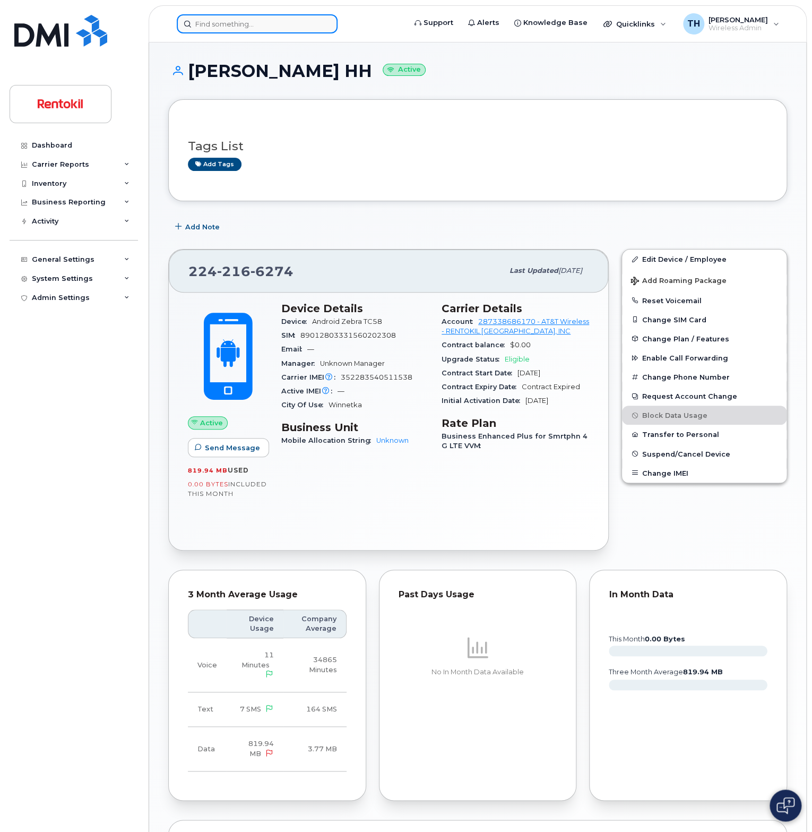
click at [246, 30] on input at bounding box center [257, 23] width 161 height 19
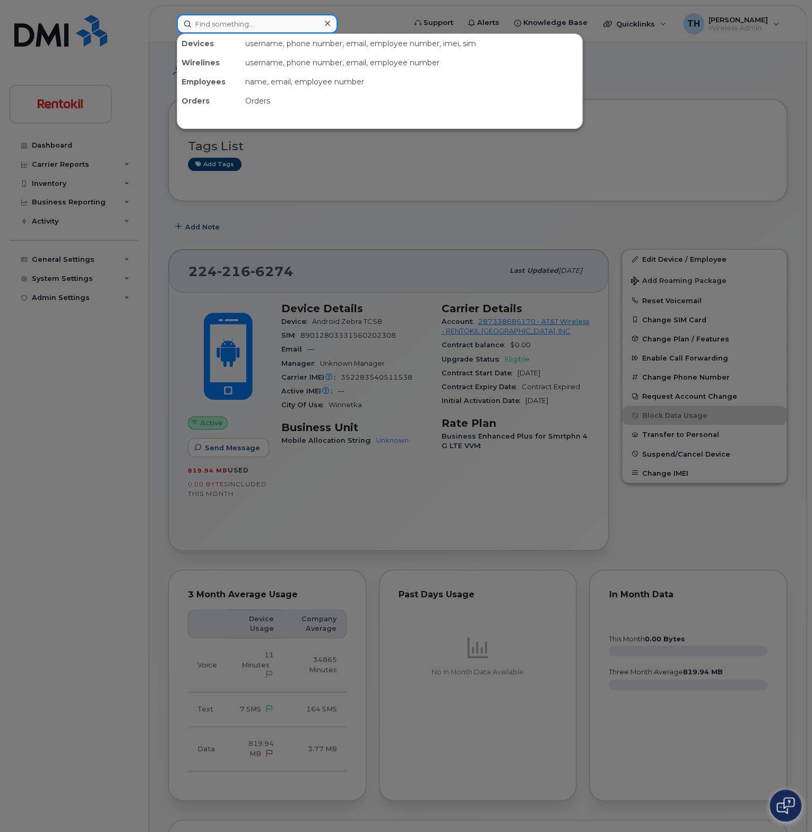
click at [246, 30] on input at bounding box center [257, 23] width 161 height 19
paste input ""224-492-0639 ""
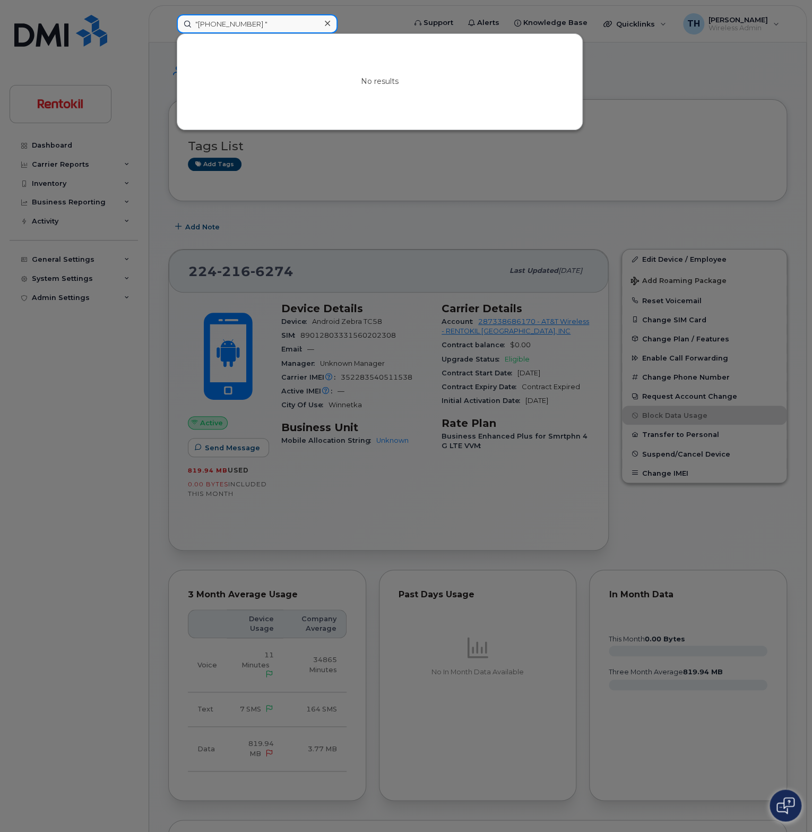
click at [272, 24] on input ""224-492-0639 "" at bounding box center [257, 23] width 161 height 19
click at [201, 25] on input ""224-492-0639" at bounding box center [257, 23] width 161 height 19
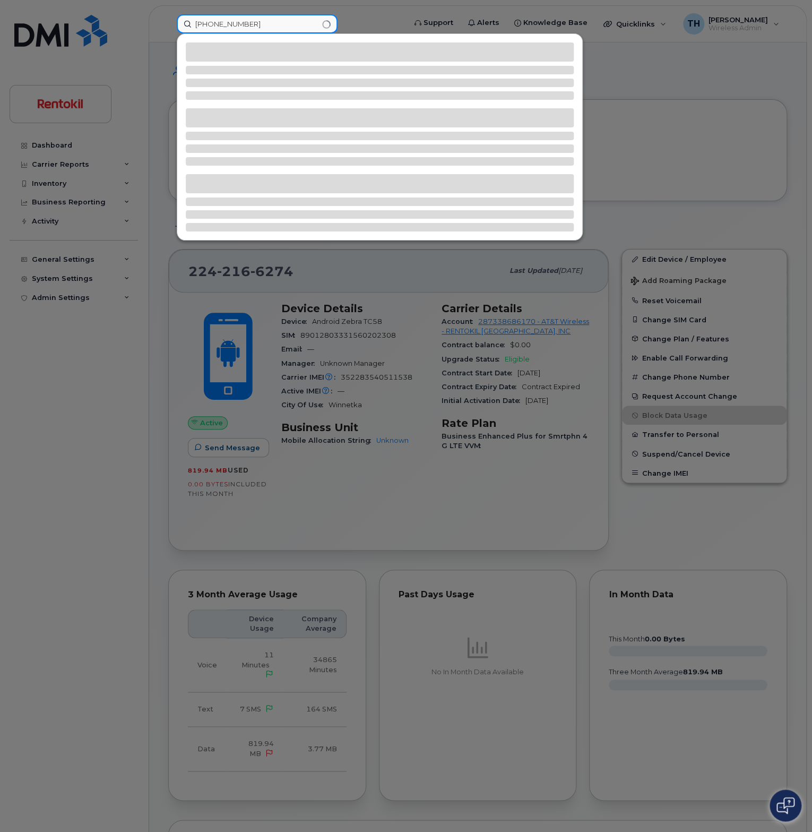
click at [269, 30] on input "224-492-0639" at bounding box center [257, 23] width 161 height 19
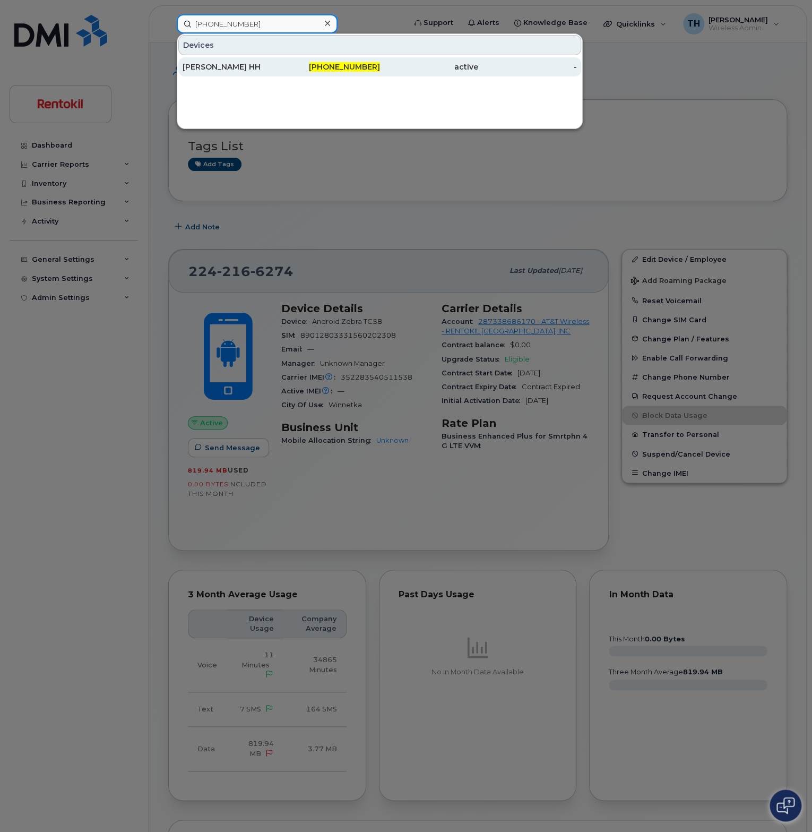
type input "224-492-0639"
click at [277, 63] on div "[PERSON_NAME] HH" at bounding box center [232, 67] width 99 height 11
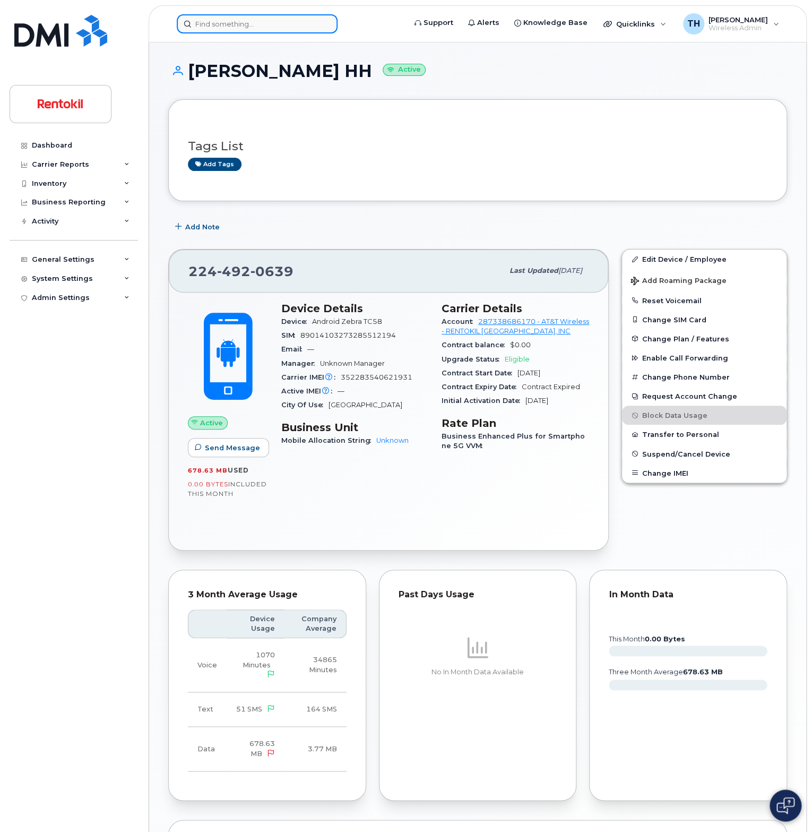
click at [249, 24] on input at bounding box center [257, 23] width 161 height 19
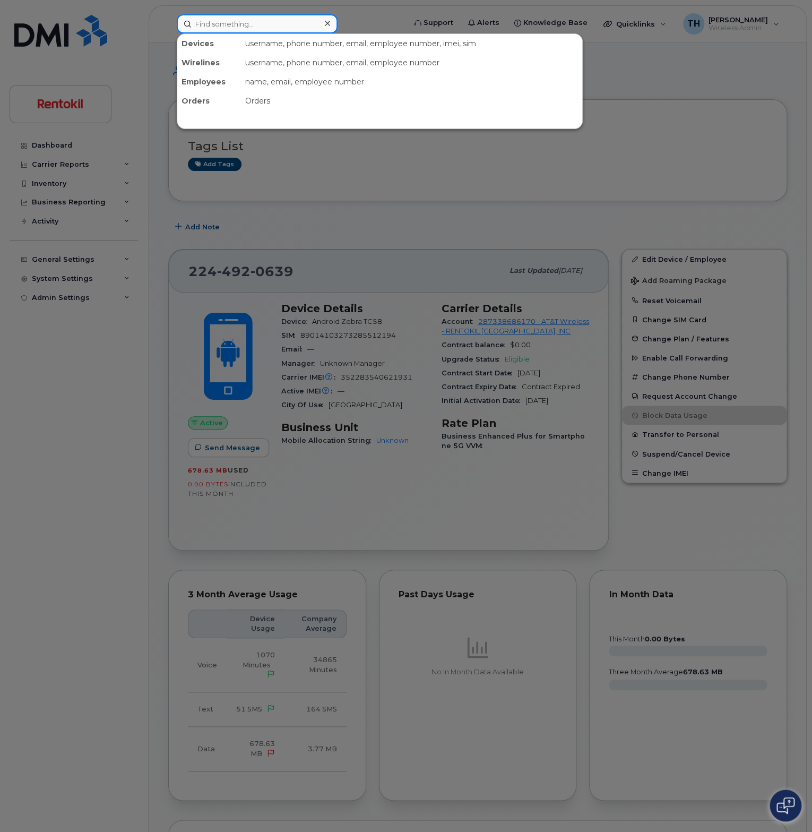
paste input "708-9261695"
click at [276, 27] on input "708-9261695" at bounding box center [257, 23] width 161 height 19
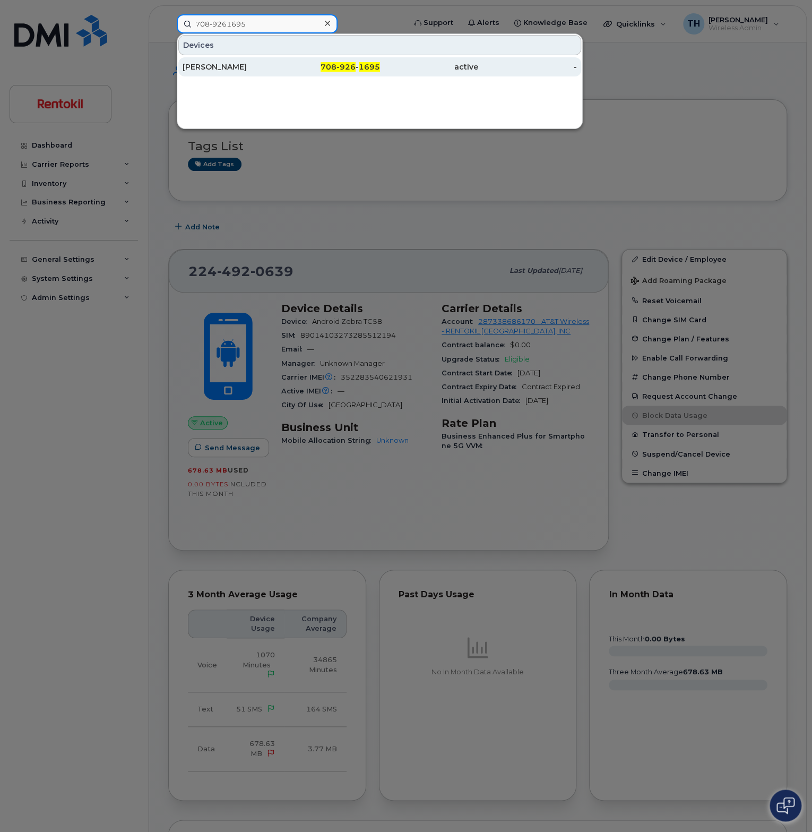
type input "708-9261695"
click at [273, 64] on div "[PERSON_NAME]" at bounding box center [232, 67] width 99 height 11
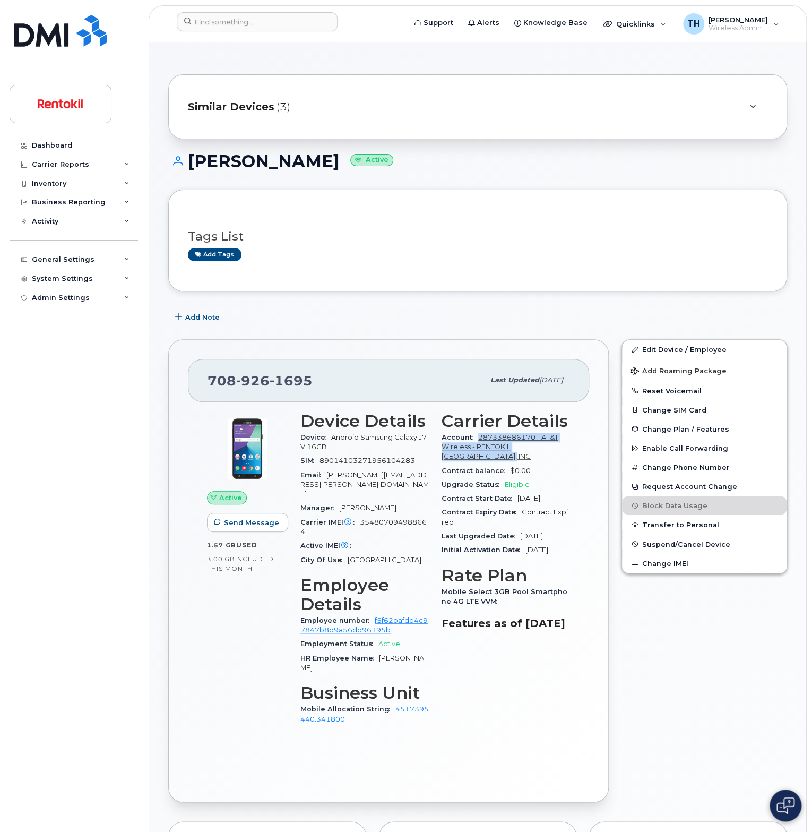
drag, startPoint x: 498, startPoint y: 458, endPoint x: 479, endPoint y: 436, distance: 29.3
click at [479, 436] on div "Account 287338686170 - AT&T Wireless - RENTOKIL [GEOGRAPHIC_DATA], INC" at bounding box center [506, 447] width 128 height 33
